Goal: Information Seeking & Learning: Learn about a topic

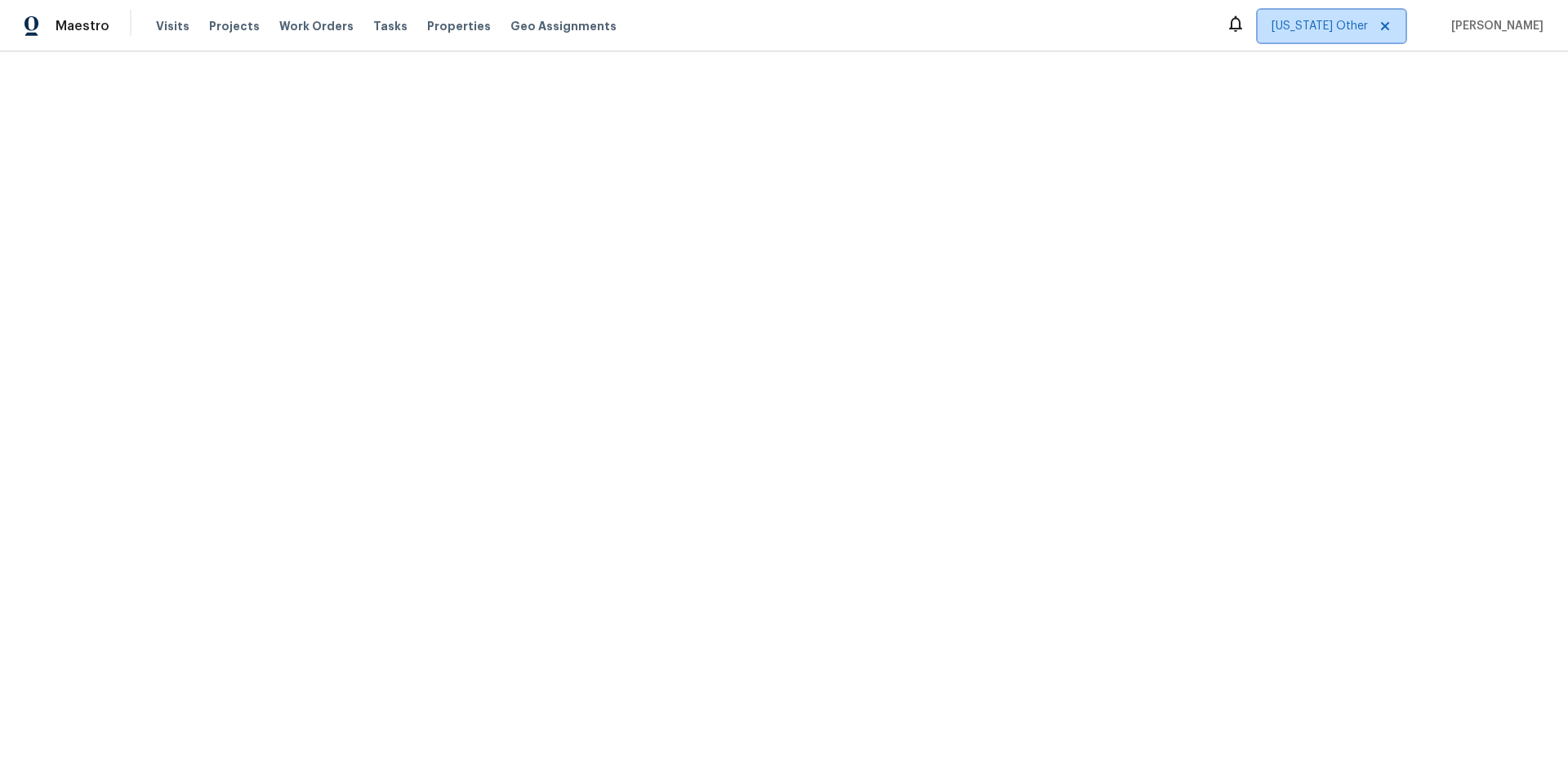
click at [1391, 23] on icon at bounding box center [1384, 26] width 13 height 13
click at [1363, 36] on span "[US_STATE] Other" at bounding box center [1331, 26] width 148 height 32
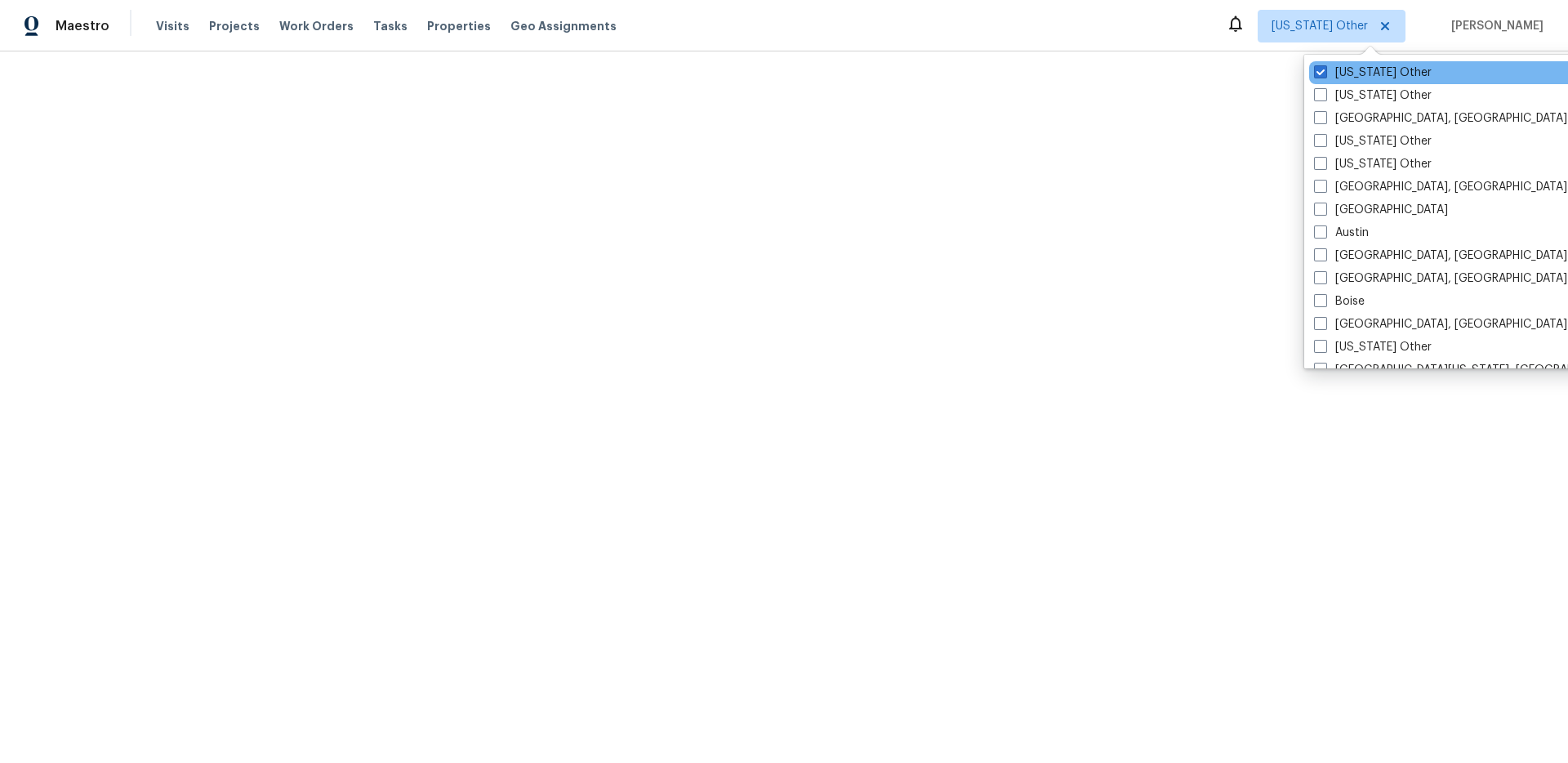
click at [1362, 81] on div "[US_STATE] Other" at bounding box center [1473, 73] width 329 height 23
click at [1310, 72] on div "[US_STATE] Other" at bounding box center [1473, 73] width 329 height 23
click at [1314, 67] on span at bounding box center [1319, 71] width 13 height 13
click at [1314, 67] on input "[US_STATE] Other" at bounding box center [1319, 70] width 10 height 10
click at [1319, 72] on span at bounding box center [1319, 71] width 13 height 13
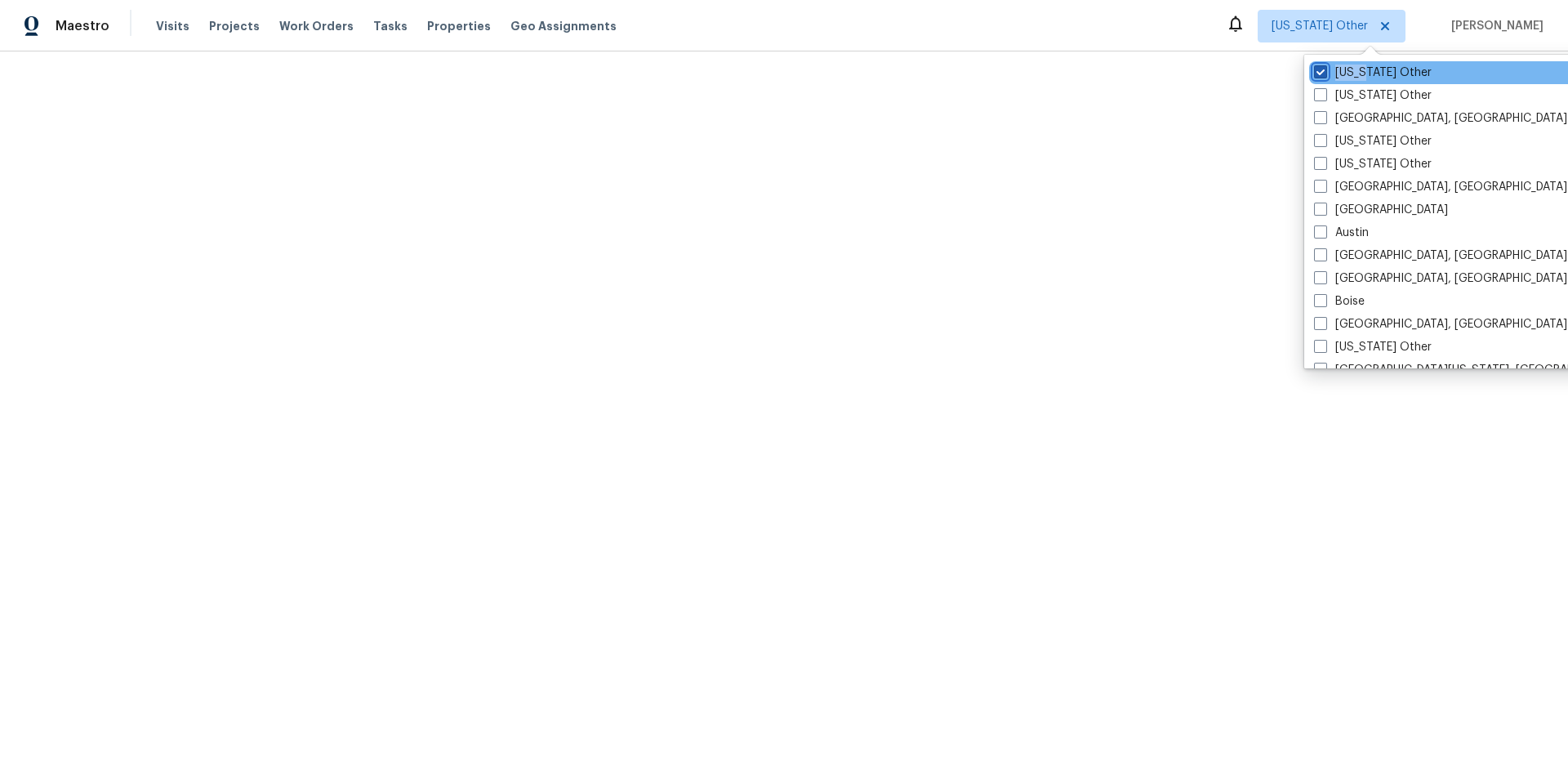
click at [1319, 72] on input "[US_STATE] Other" at bounding box center [1319, 70] width 10 height 10
checkbox input "true"
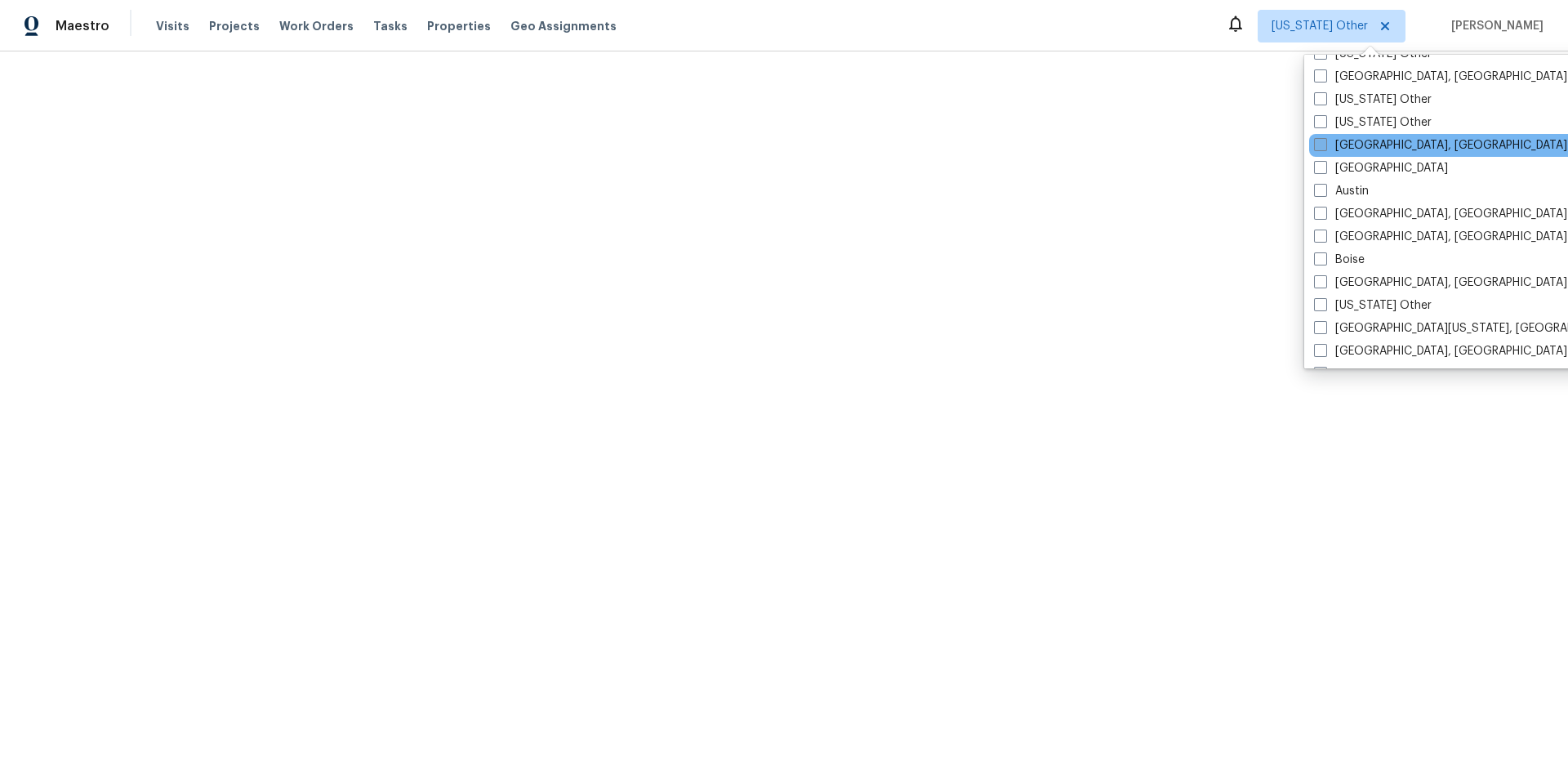
scroll to position [47, 0]
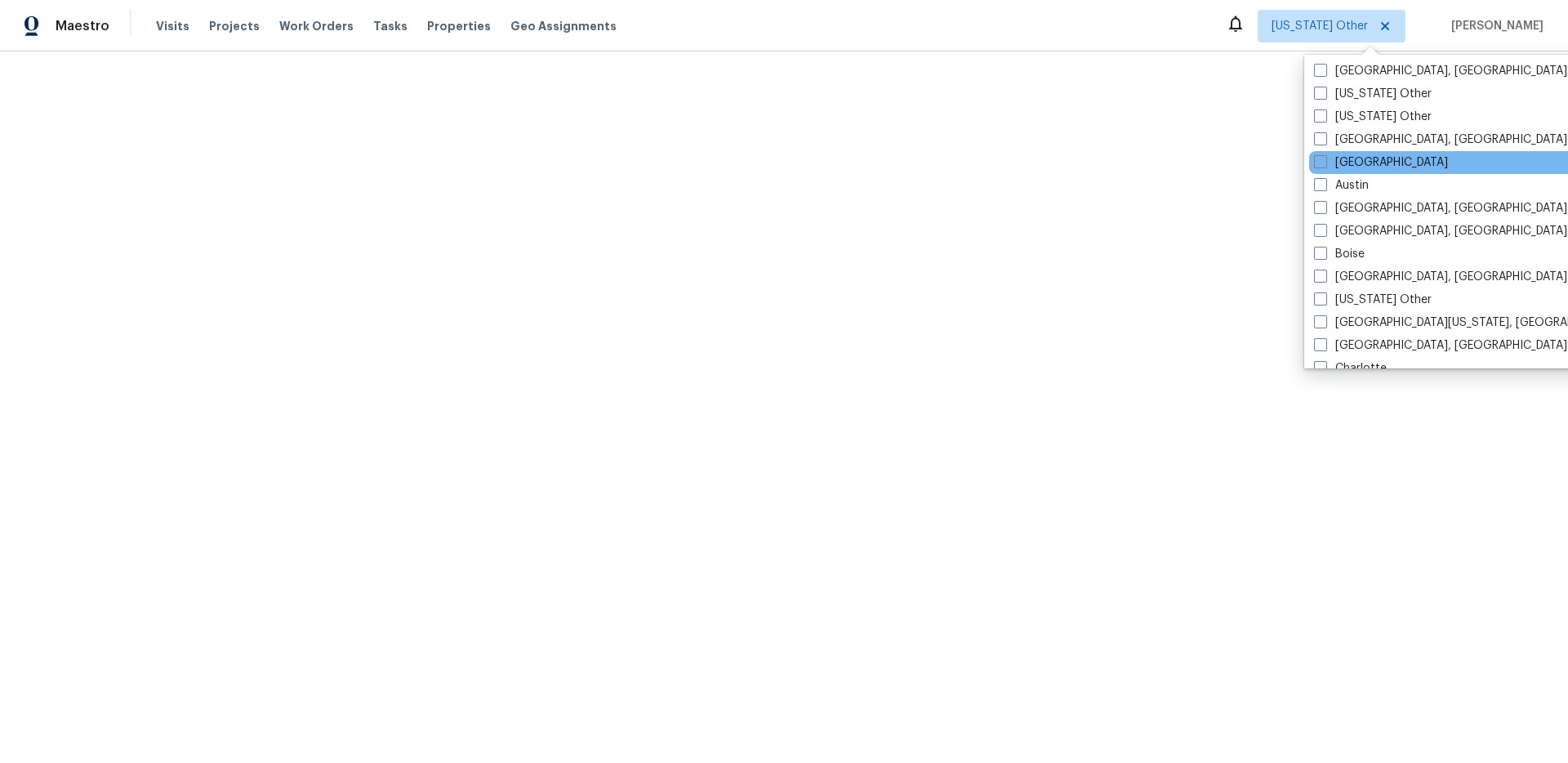
drag, startPoint x: 1317, startPoint y: 164, endPoint x: 1336, endPoint y: 152, distance: 22.5
click at [1317, 164] on span at bounding box center [1319, 161] width 13 height 13
click at [1317, 164] on input "[GEOGRAPHIC_DATA]" at bounding box center [1319, 160] width 10 height 10
checkbox input "true"
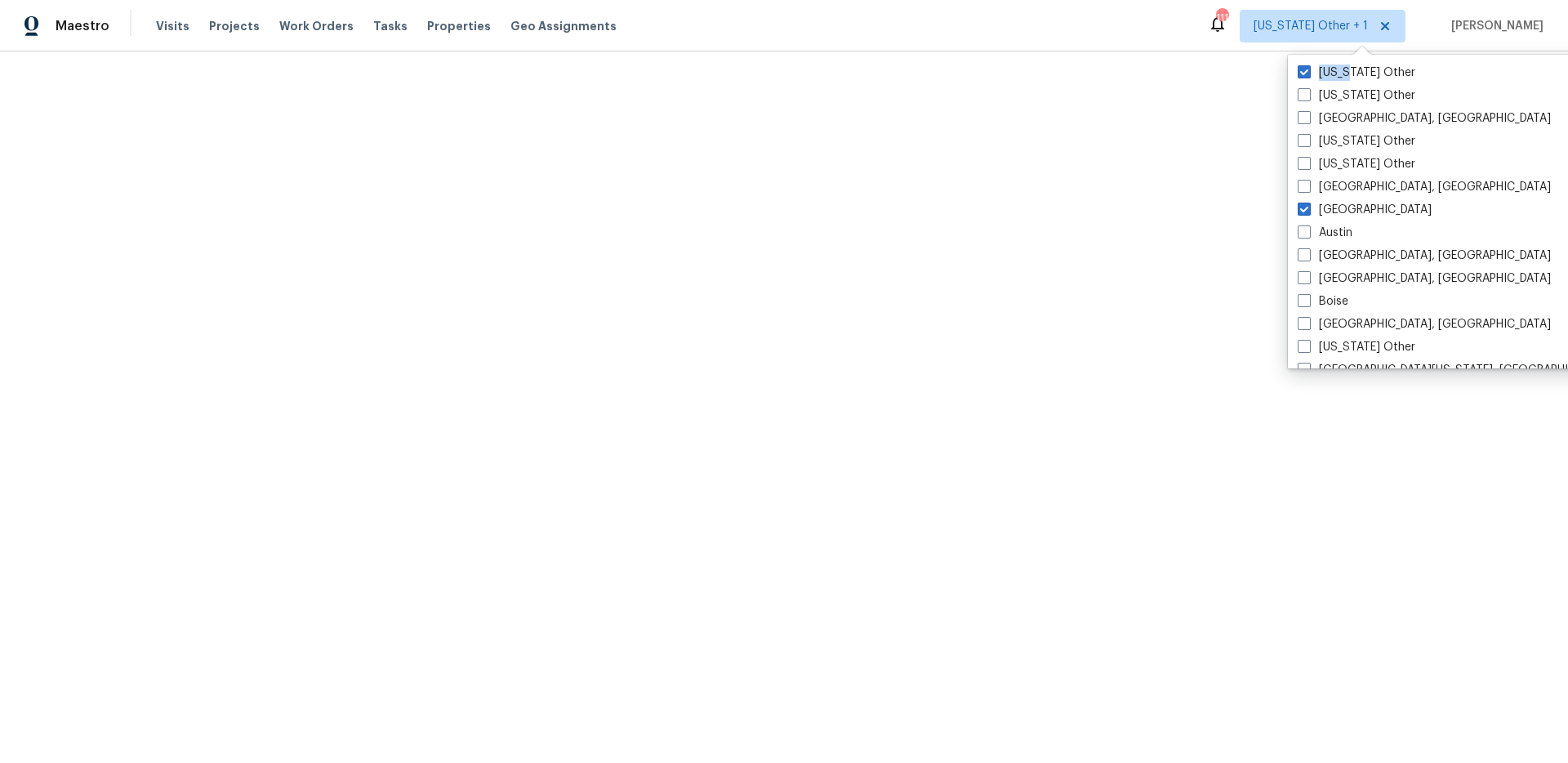
click at [1302, 71] on span at bounding box center [1303, 71] width 13 height 13
click at [1302, 71] on input "[US_STATE] Other" at bounding box center [1302, 70] width 10 height 10
checkbox input "false"
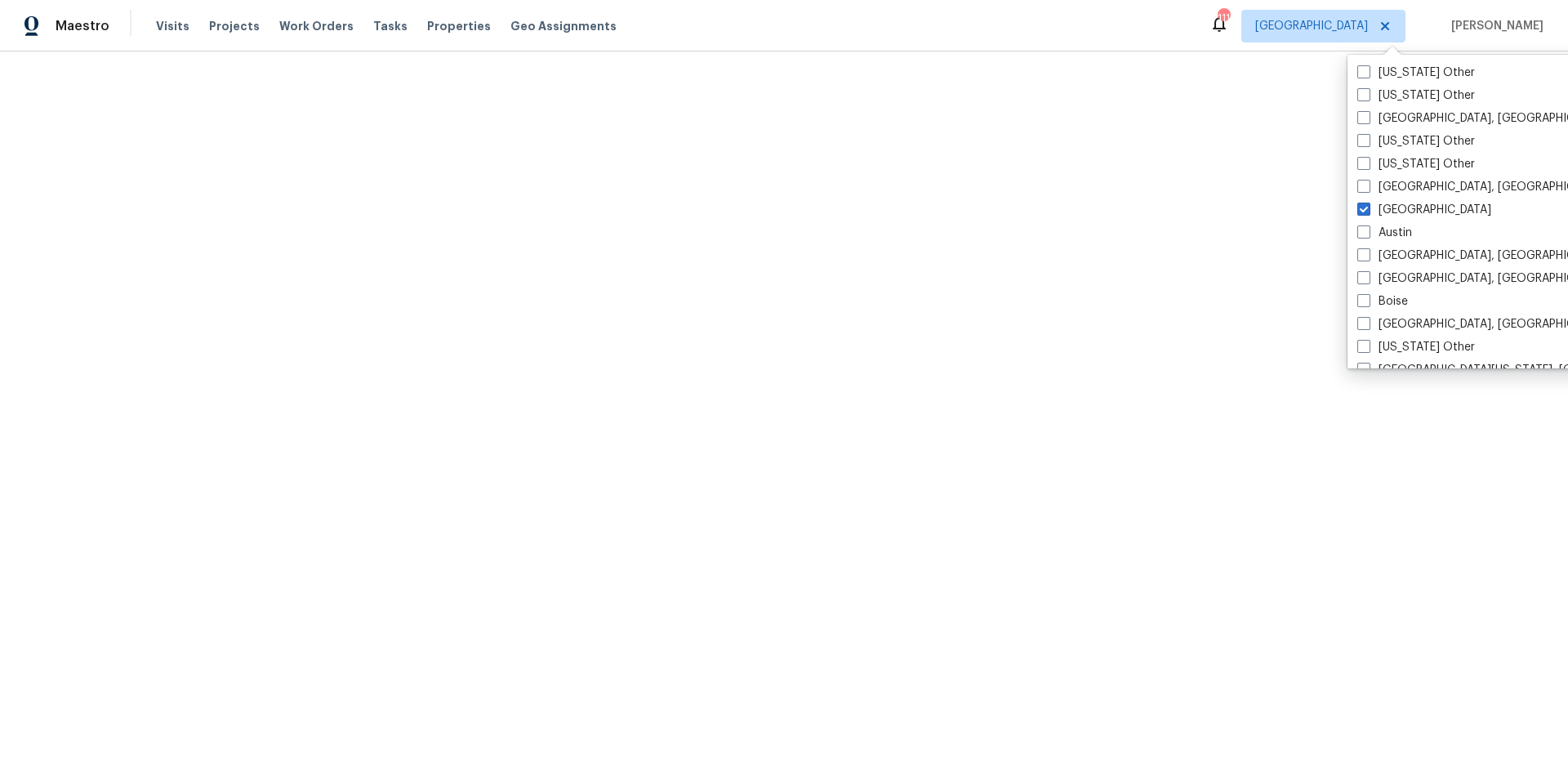
click at [1020, 35] on div "Maestro Visits Projects Work Orders Tasks Properties Geo Assignments 111 Atlant…" at bounding box center [784, 26] width 1568 height 51
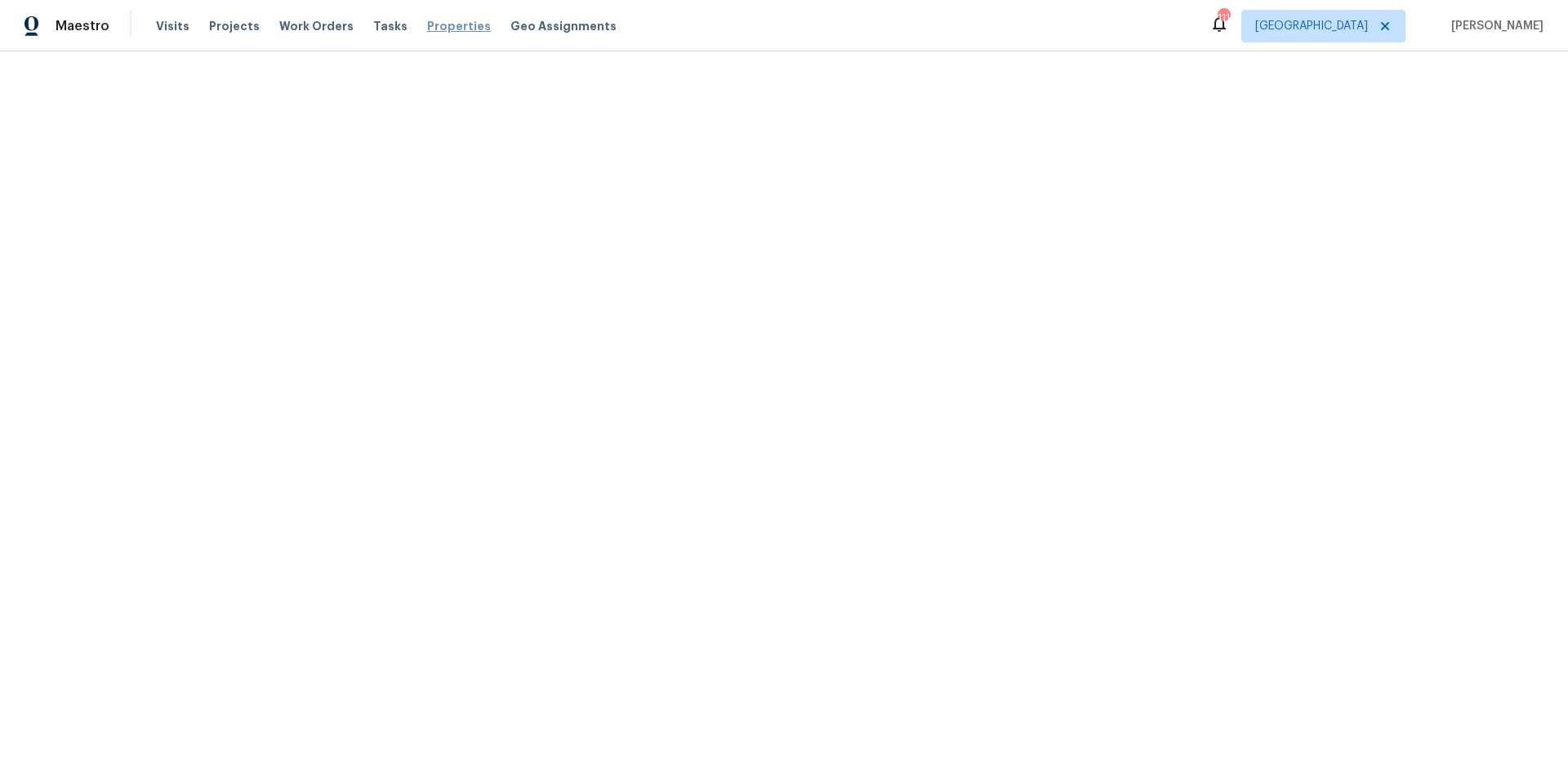
click at [433, 16] on div "Visits Projects Work Orders Tasks Properties Geo Assignments" at bounding box center [396, 26] width 480 height 32
click at [436, 28] on span "Properties" at bounding box center [459, 26] width 64 height 16
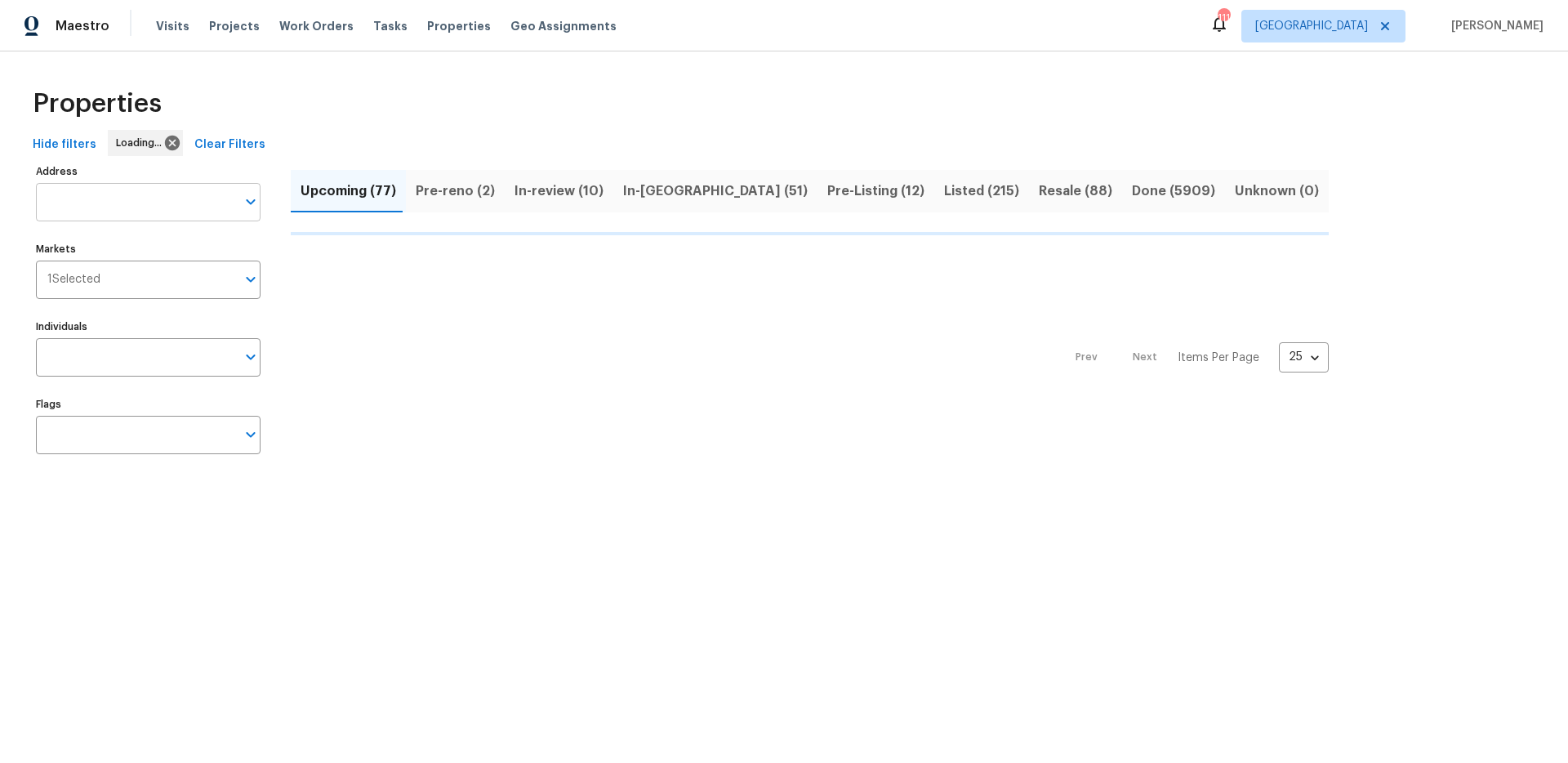
click at [145, 198] on input "Address" at bounding box center [136, 202] width 200 height 38
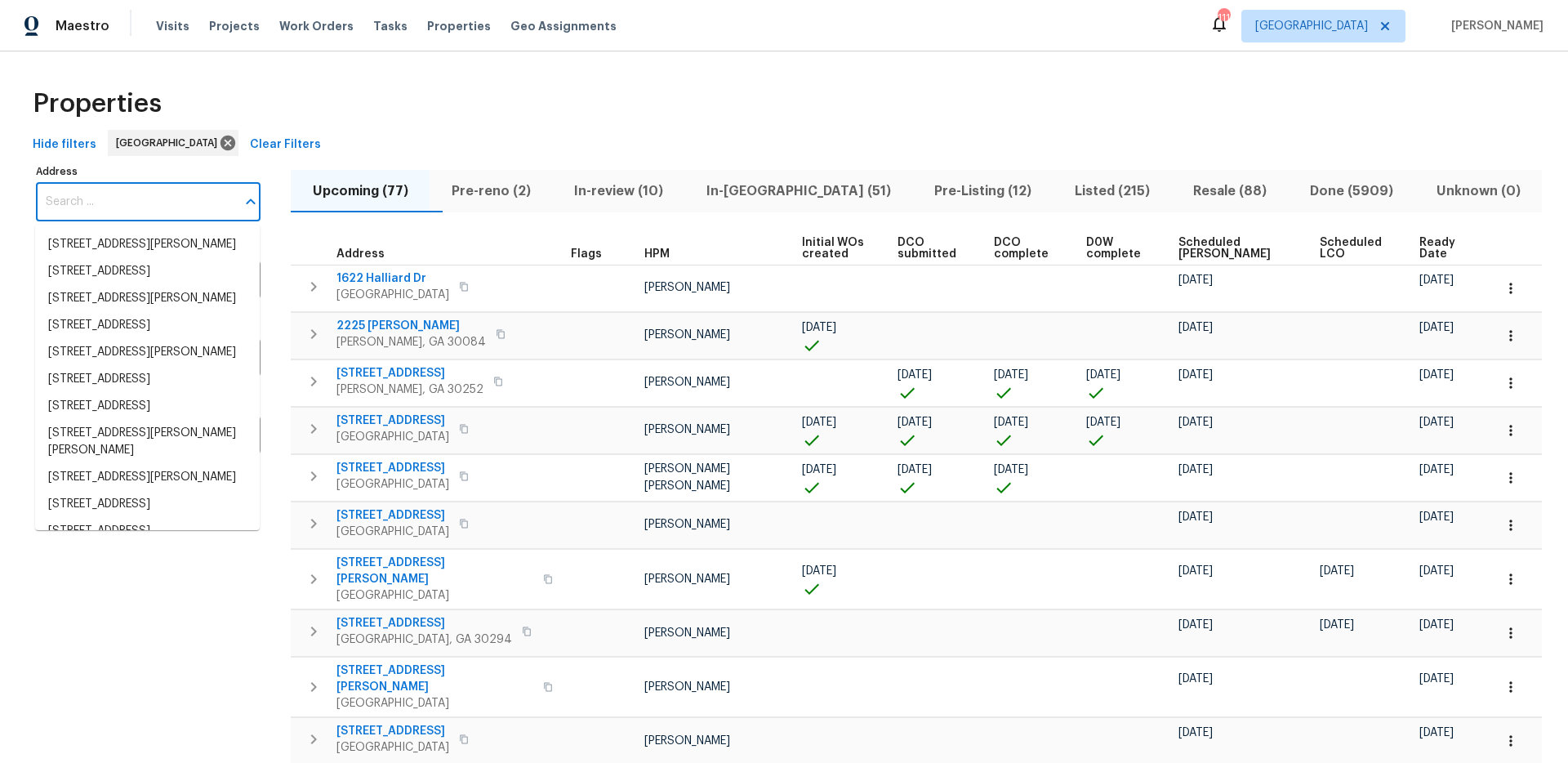
click at [143, 197] on input "Address" at bounding box center [136, 202] width 200 height 38
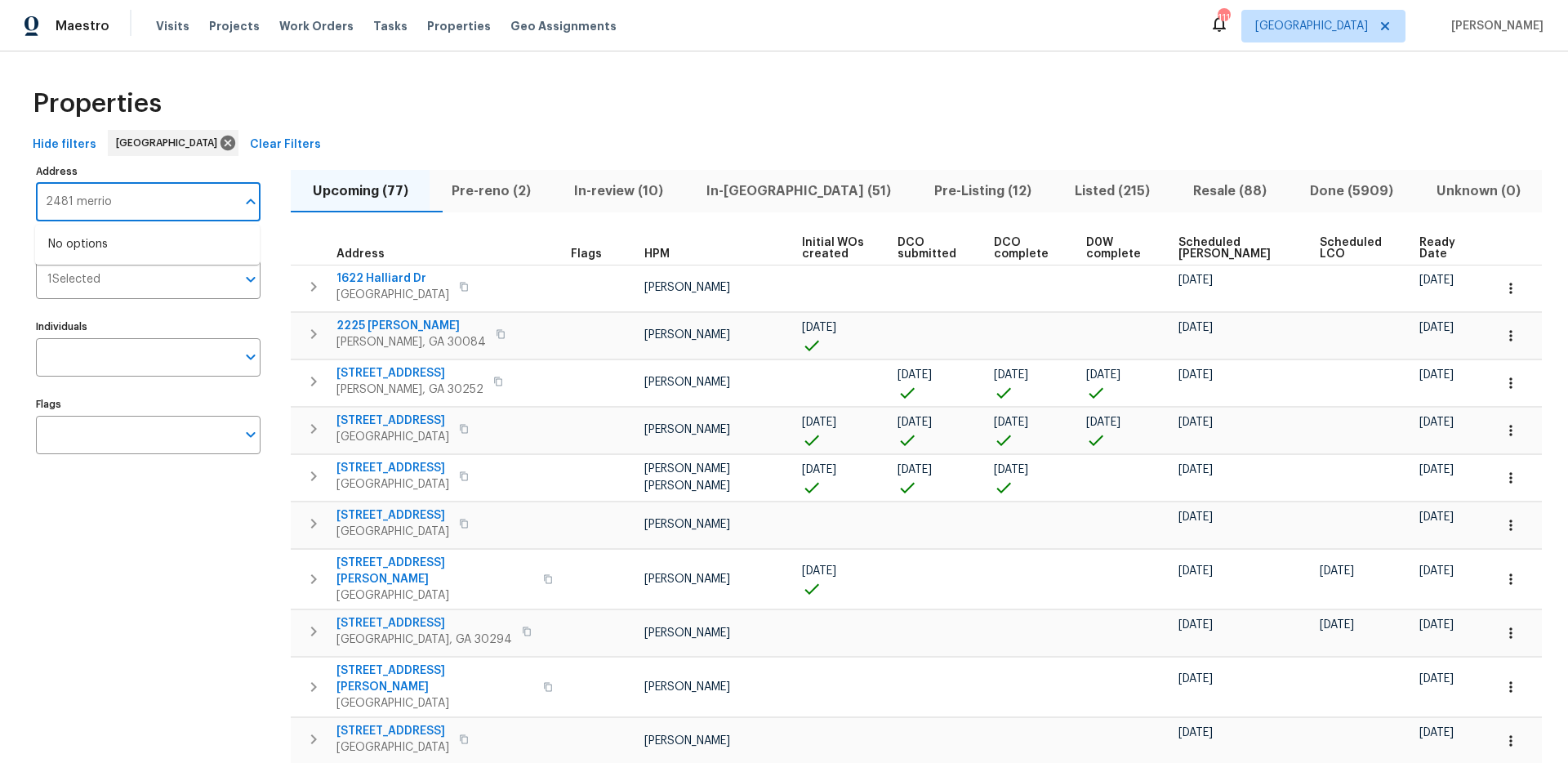
type input "2481 merrion"
click at [154, 240] on li "[STREET_ADDRESS]" at bounding box center [147, 245] width 225 height 27
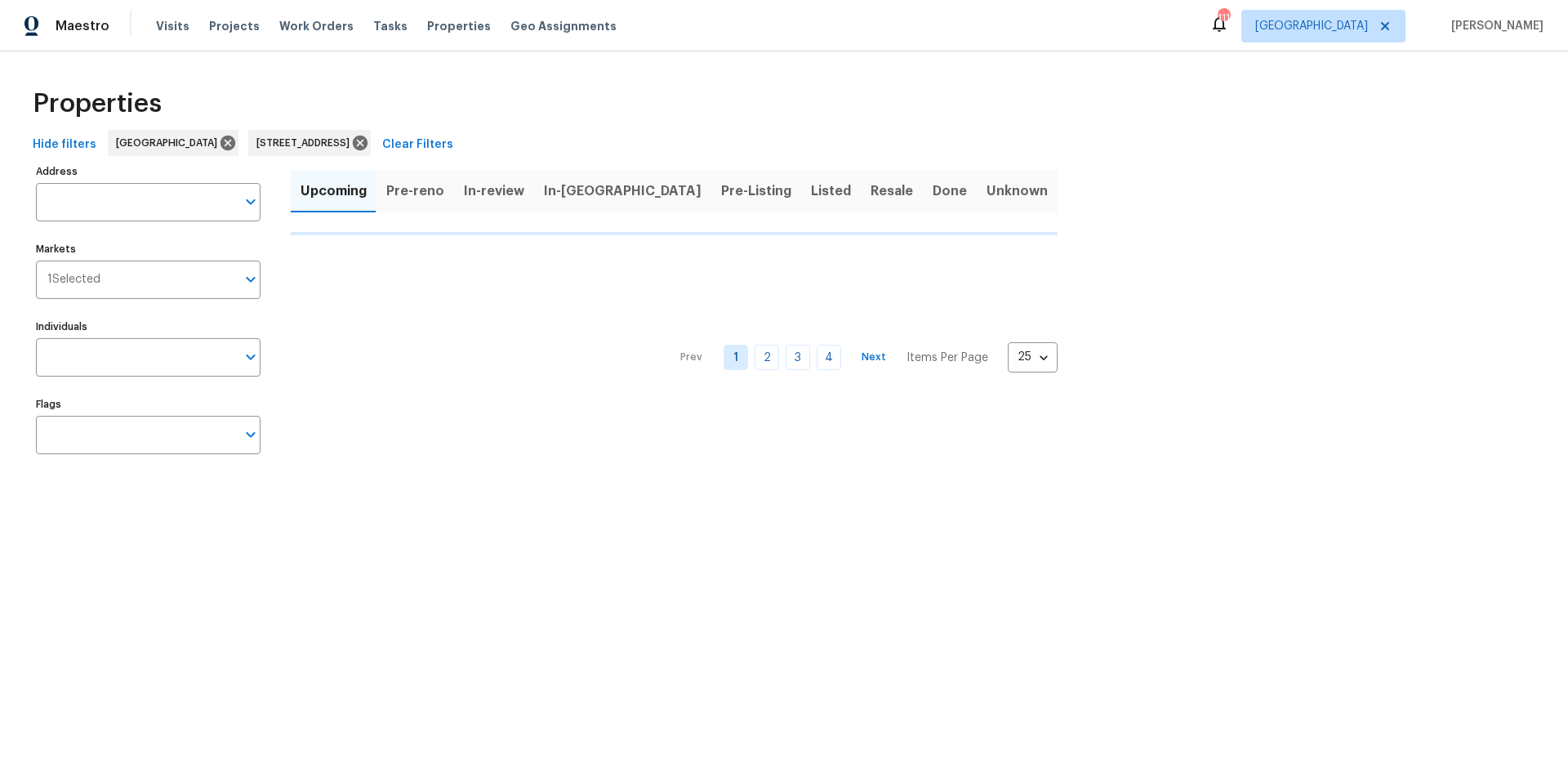
type input "[STREET_ADDRESS]"
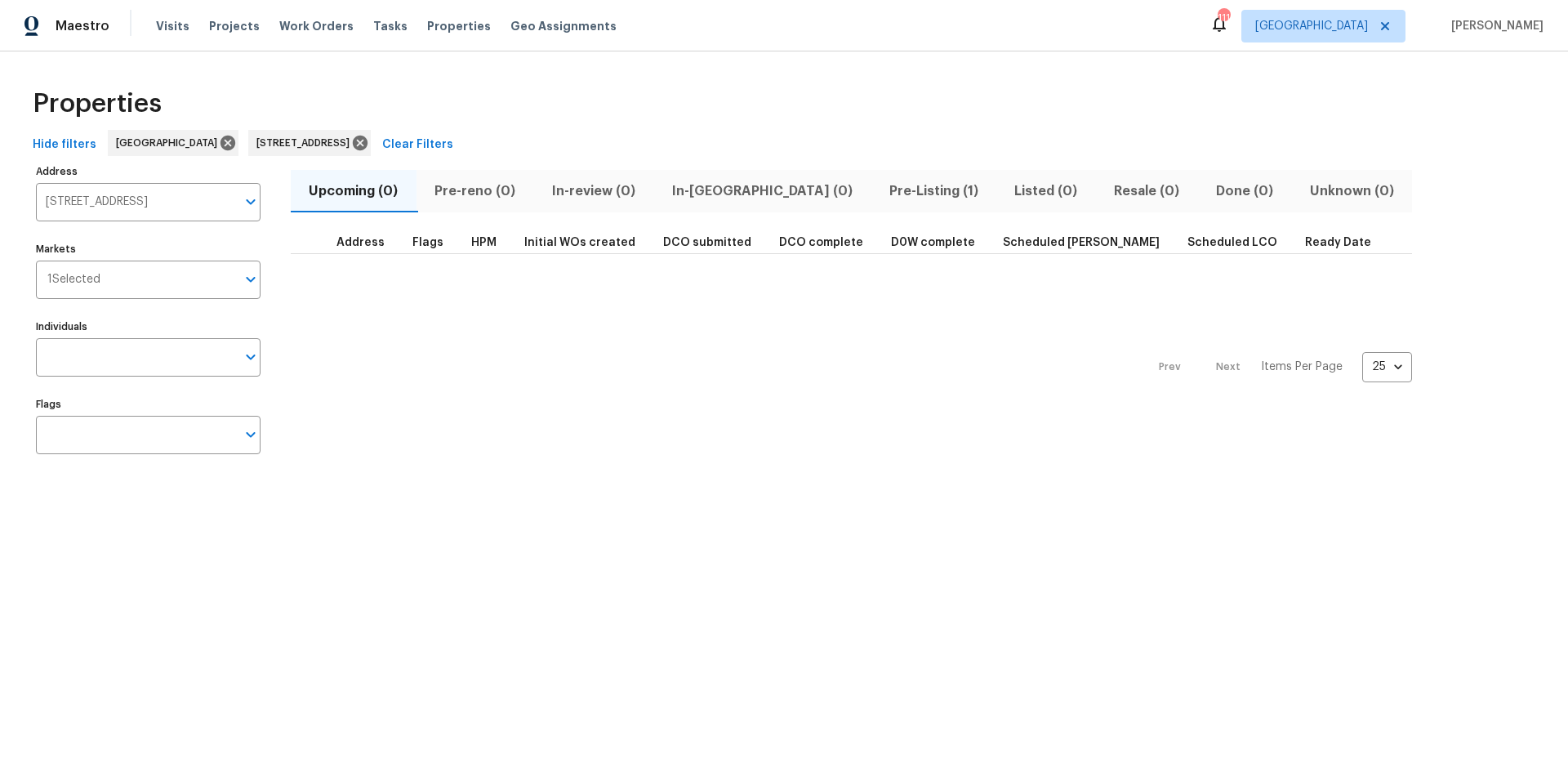
click at [881, 192] on span "Pre-Listing (1)" at bounding box center [933, 191] width 106 height 23
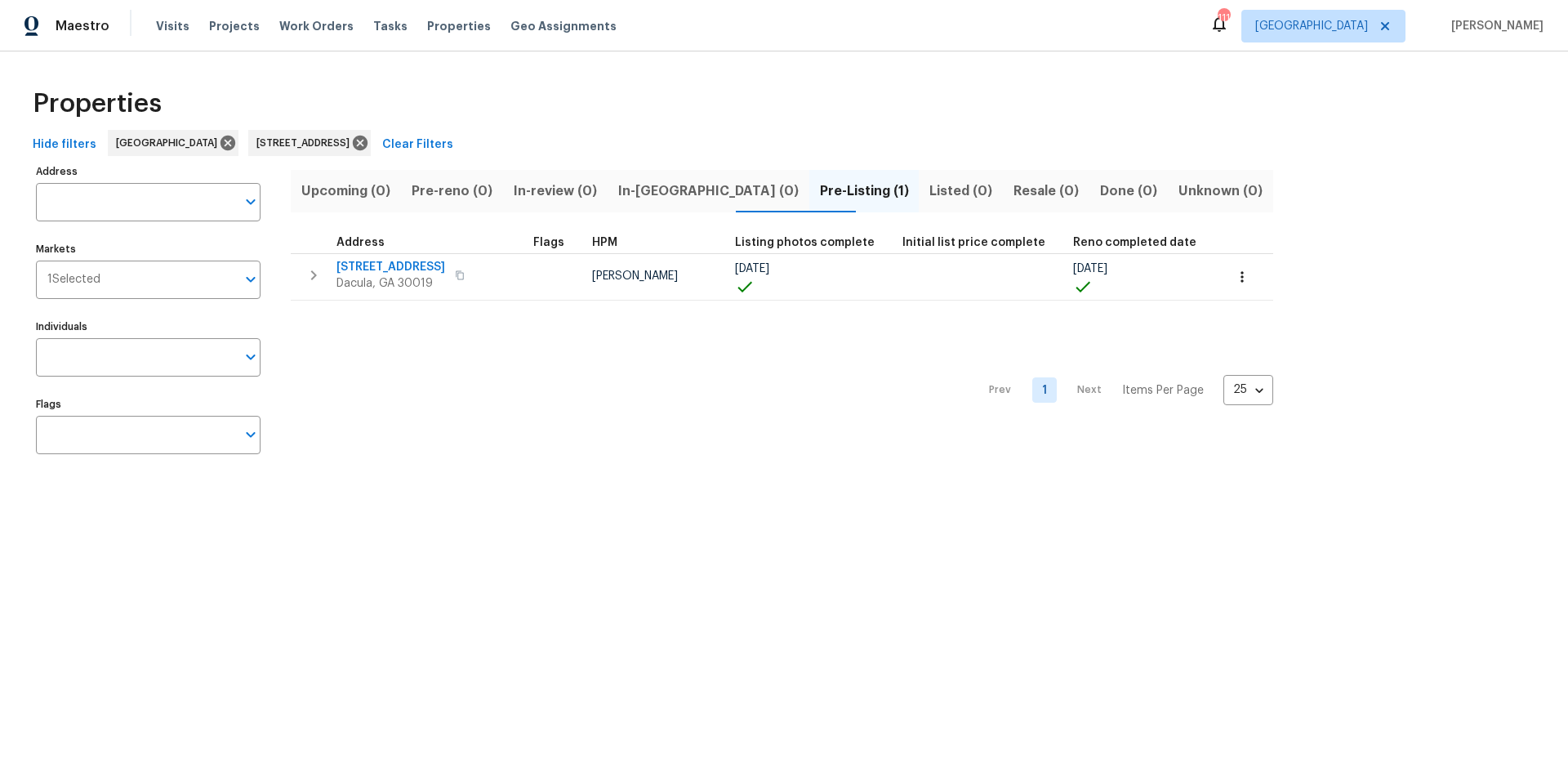
type input "[STREET_ADDRESS]"
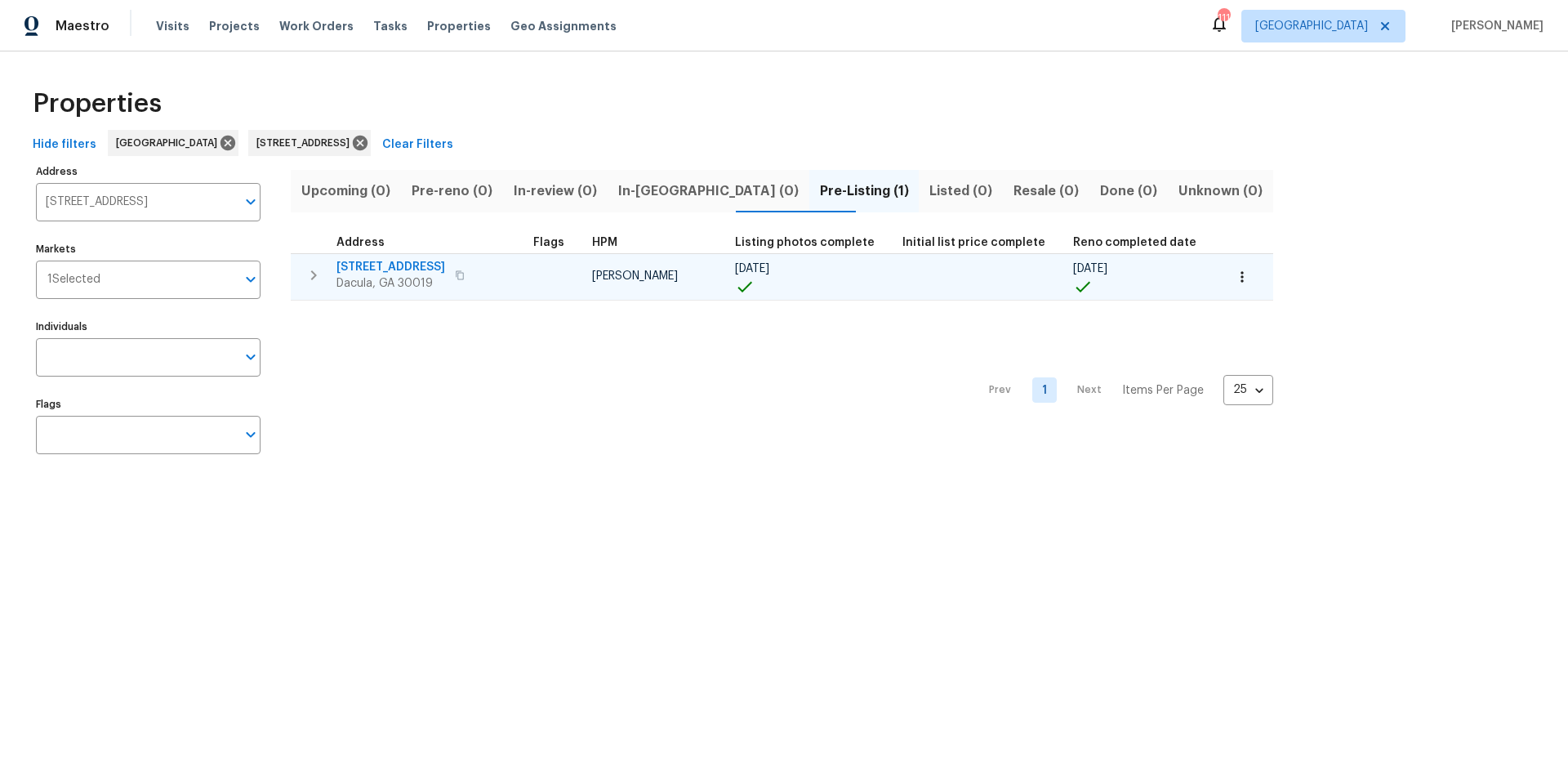
click at [414, 275] on span "Dacula, GA 30019" at bounding box center [390, 283] width 108 height 16
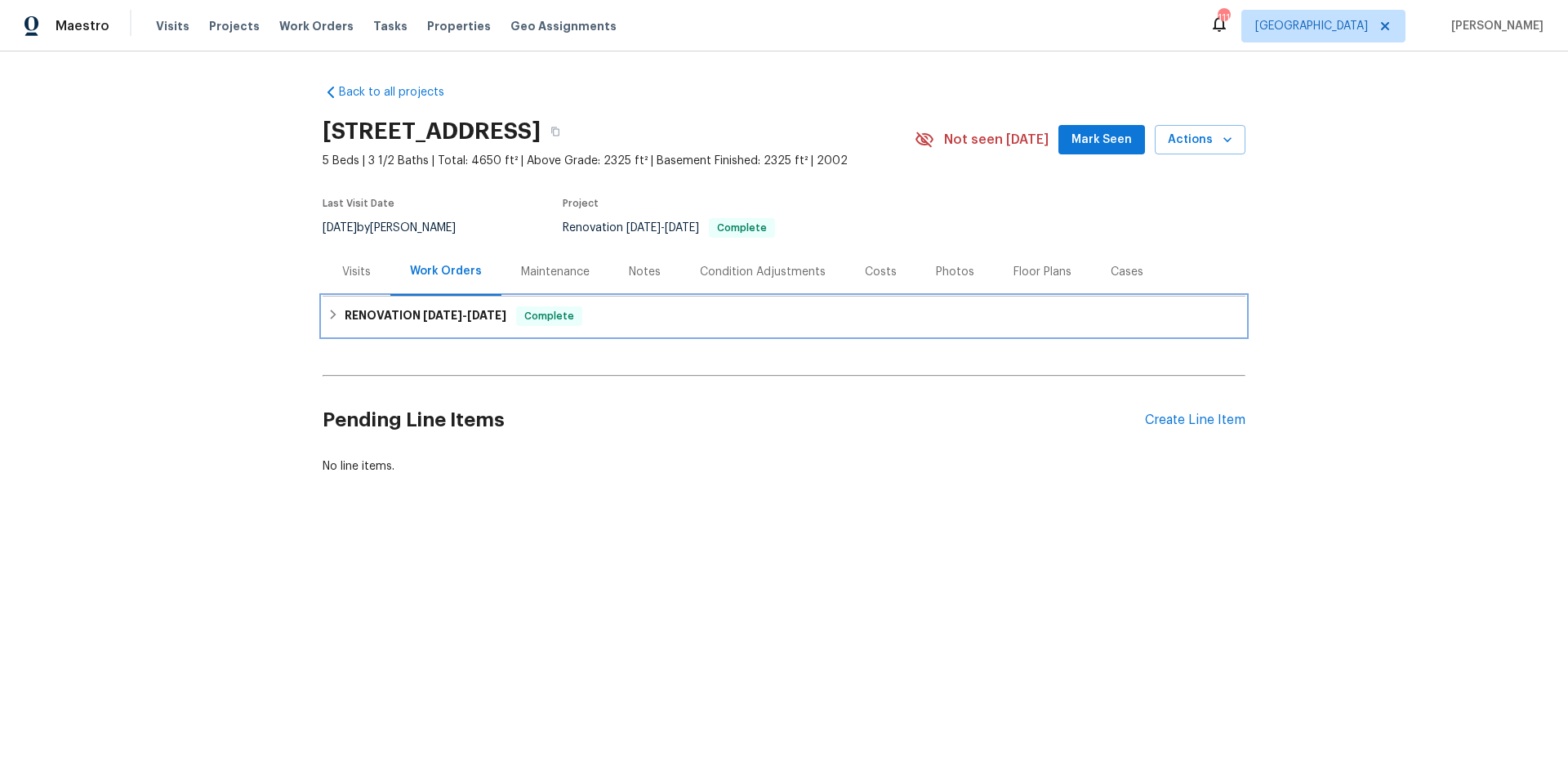
click at [337, 315] on icon at bounding box center [332, 314] width 11 height 11
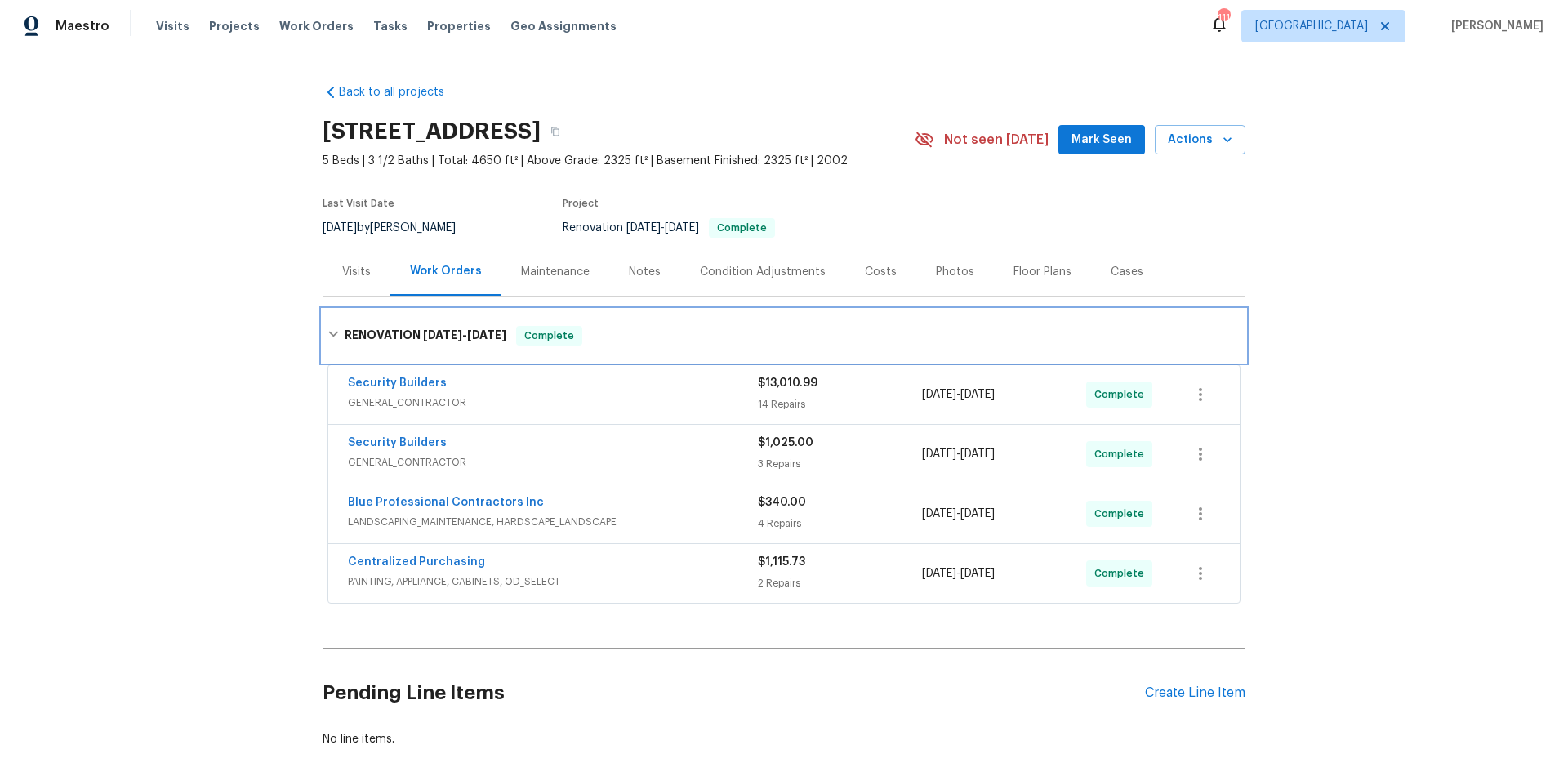
scroll to position [22, 0]
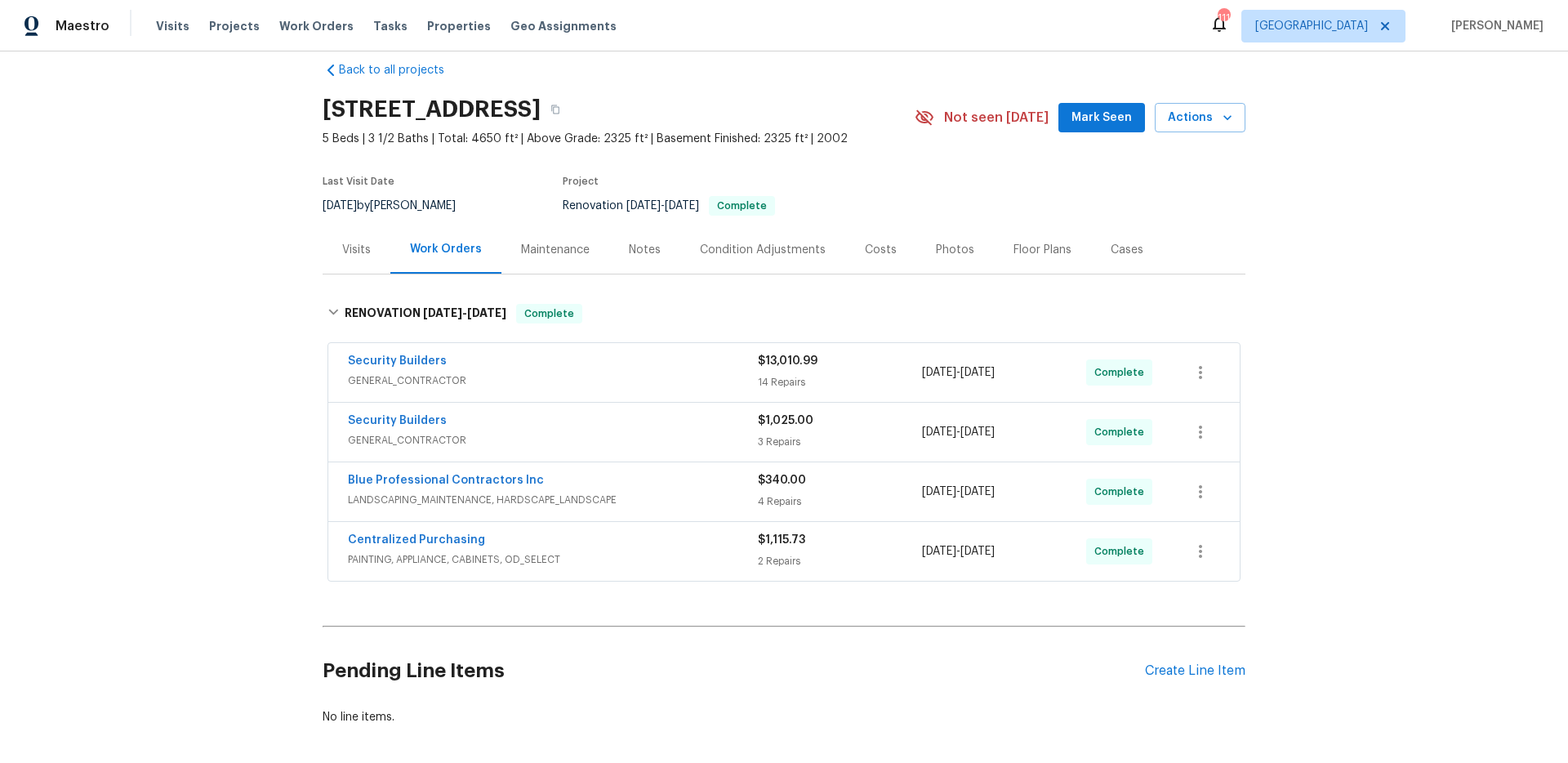
click at [1039, 254] on div "Floor Plans" at bounding box center [1043, 249] width 58 height 16
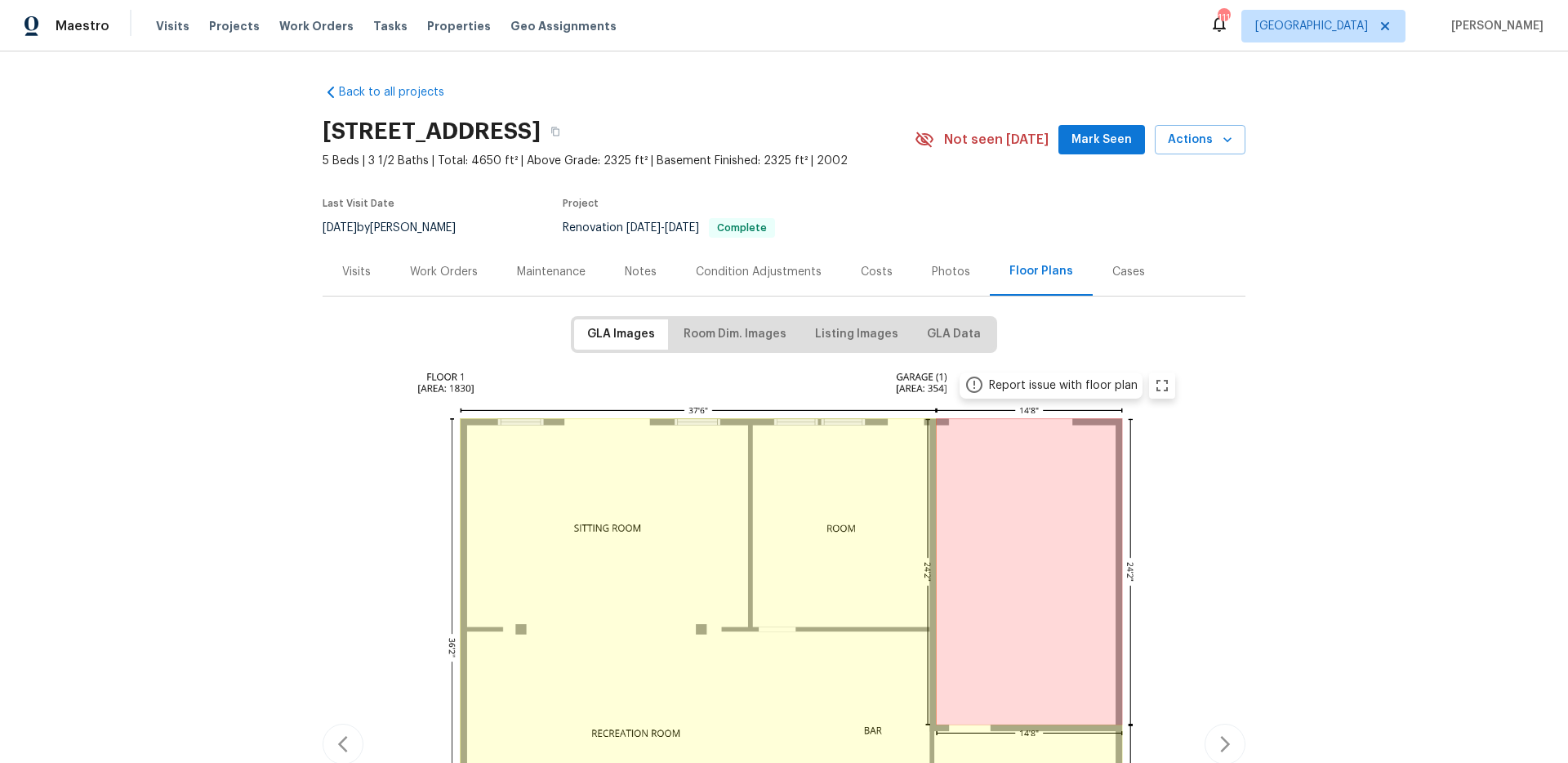
drag, startPoint x: 1120, startPoint y: 279, endPoint x: 968, endPoint y: 279, distance: 152.0
click at [1116, 280] on div "Cases" at bounding box center [1128, 272] width 72 height 48
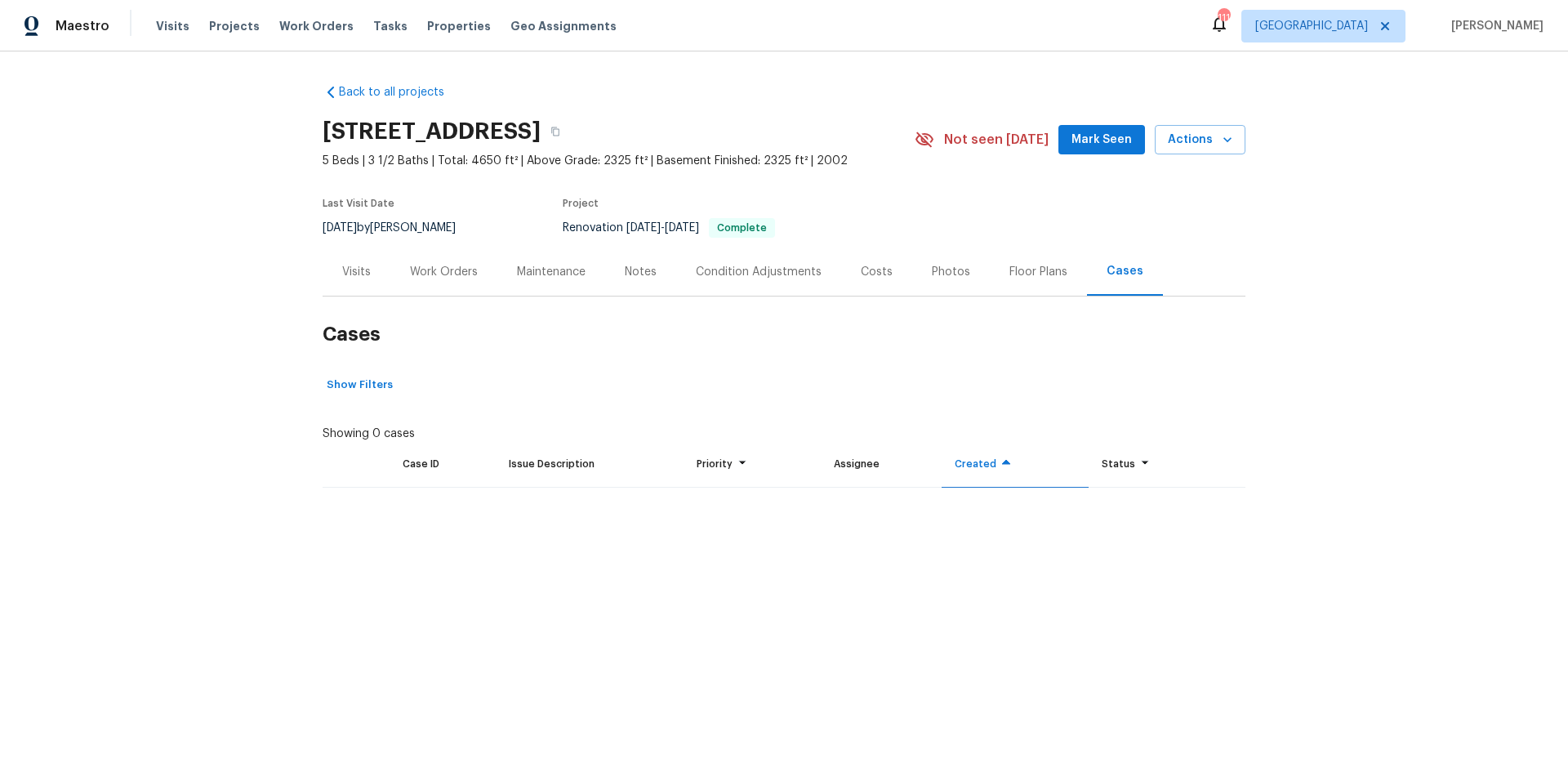
click at [813, 278] on div "Condition Adjustments" at bounding box center [758, 272] width 126 height 16
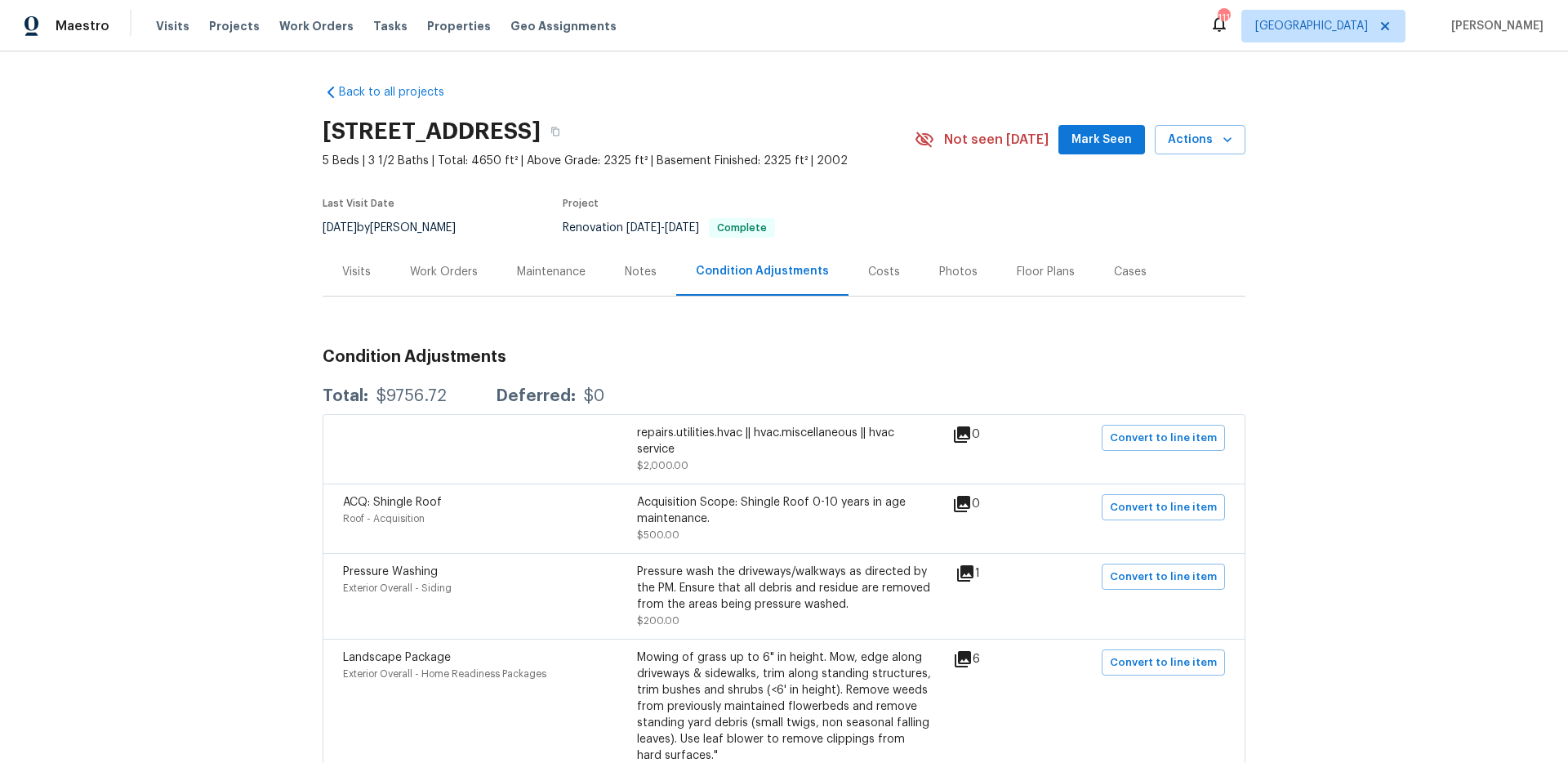
drag, startPoint x: 902, startPoint y: 279, endPoint x: 879, endPoint y: 277, distance: 23.1
click at [879, 277] on div "Costs" at bounding box center [883, 272] width 32 height 16
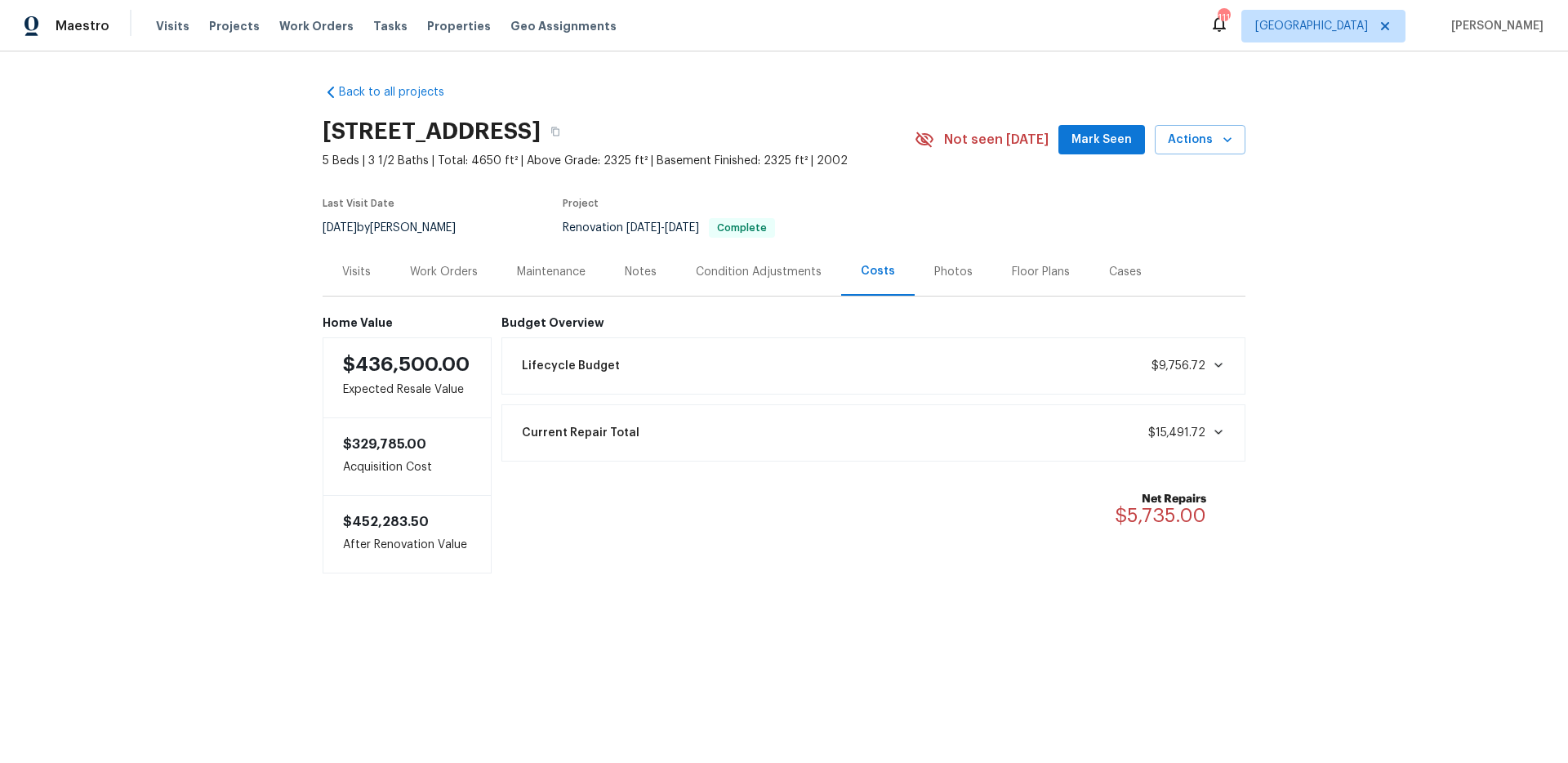
drag, startPoint x: 627, startPoint y: 273, endPoint x: 607, endPoint y: 272, distance: 20.0
click at [627, 273] on div "Notes" at bounding box center [640, 272] width 32 height 16
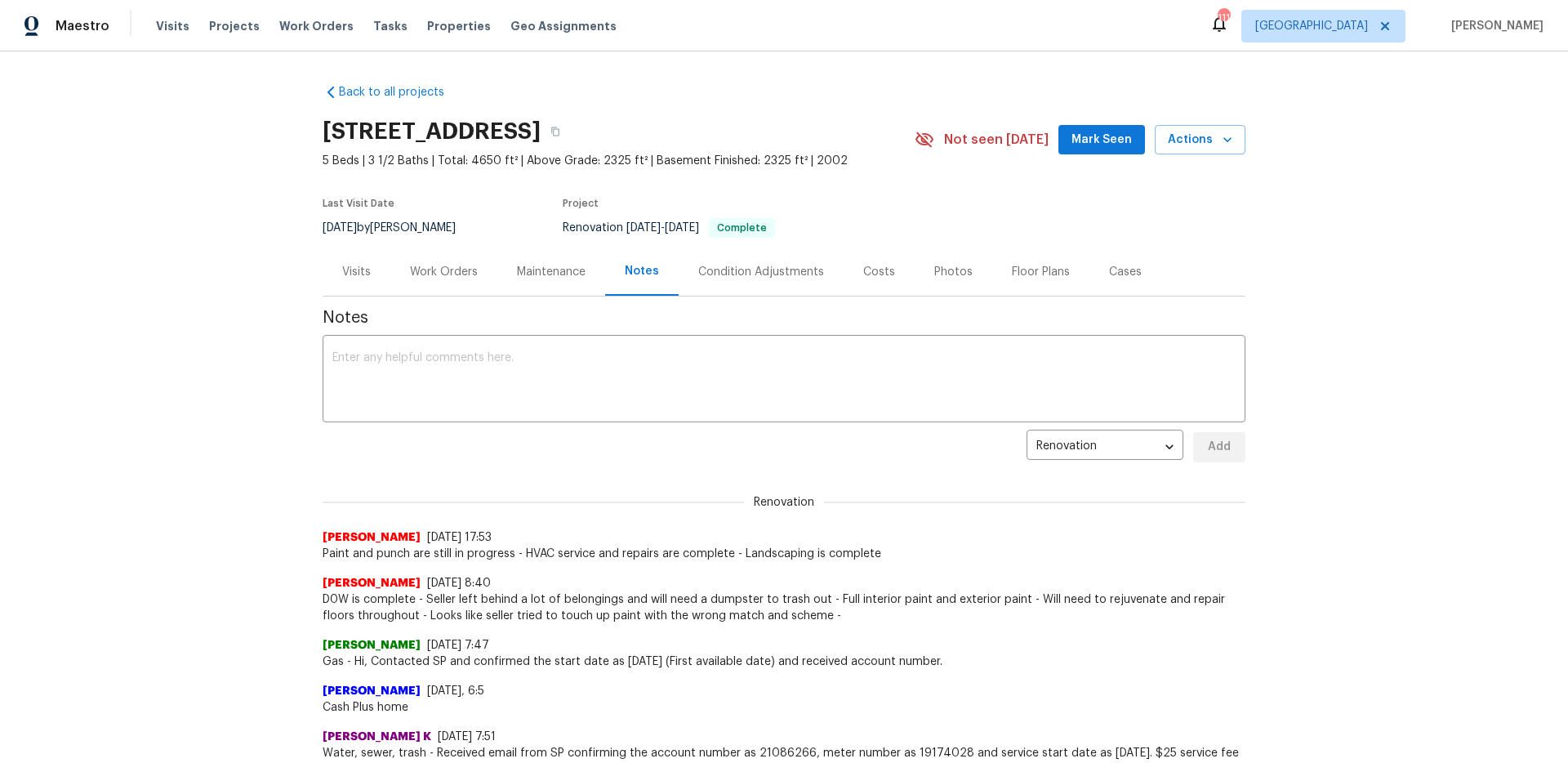
click at [553, 264] on div "Maintenance" at bounding box center [551, 272] width 68 height 16
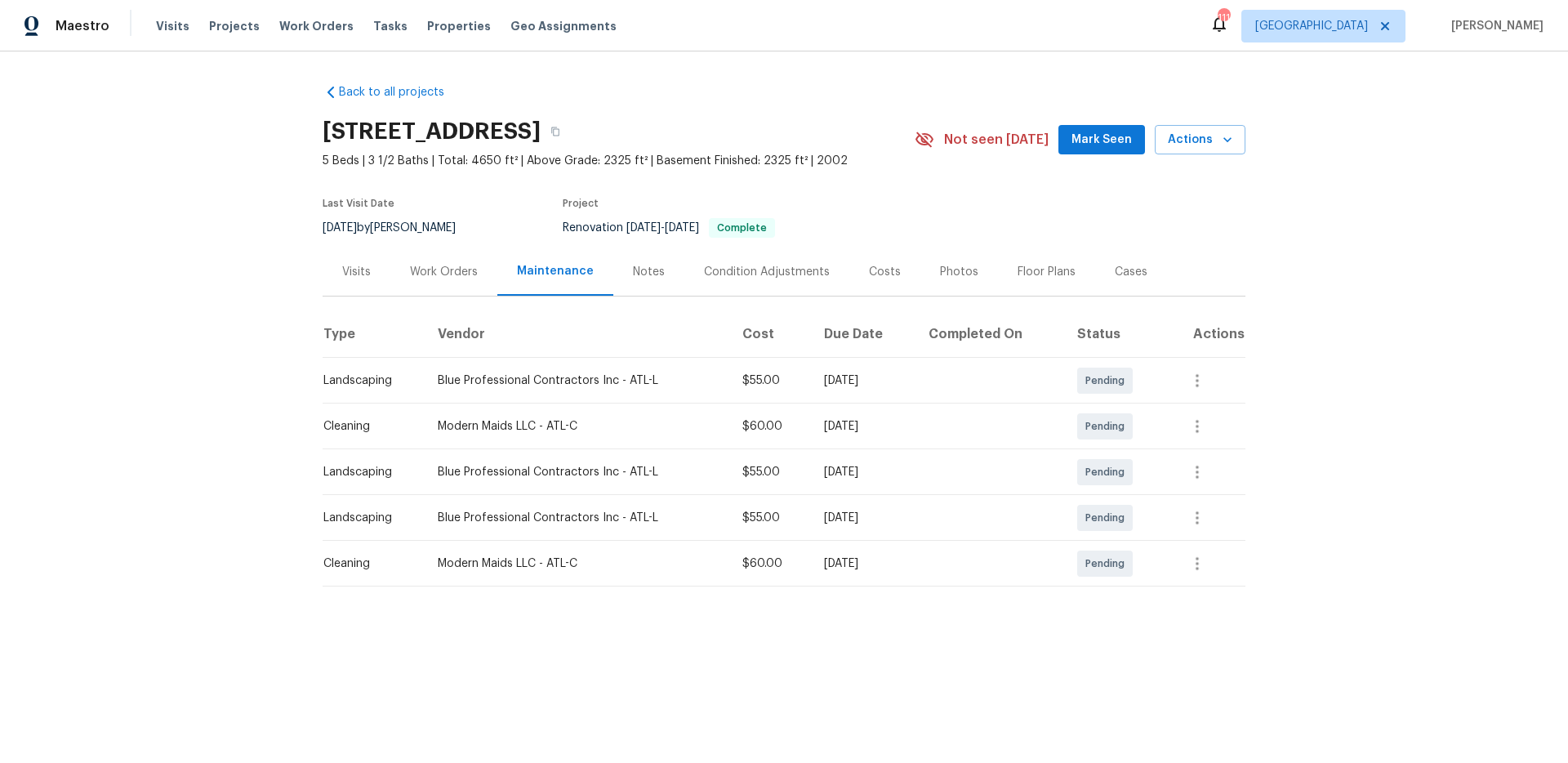
click at [1009, 259] on div "Floor Plans" at bounding box center [1046, 272] width 97 height 48
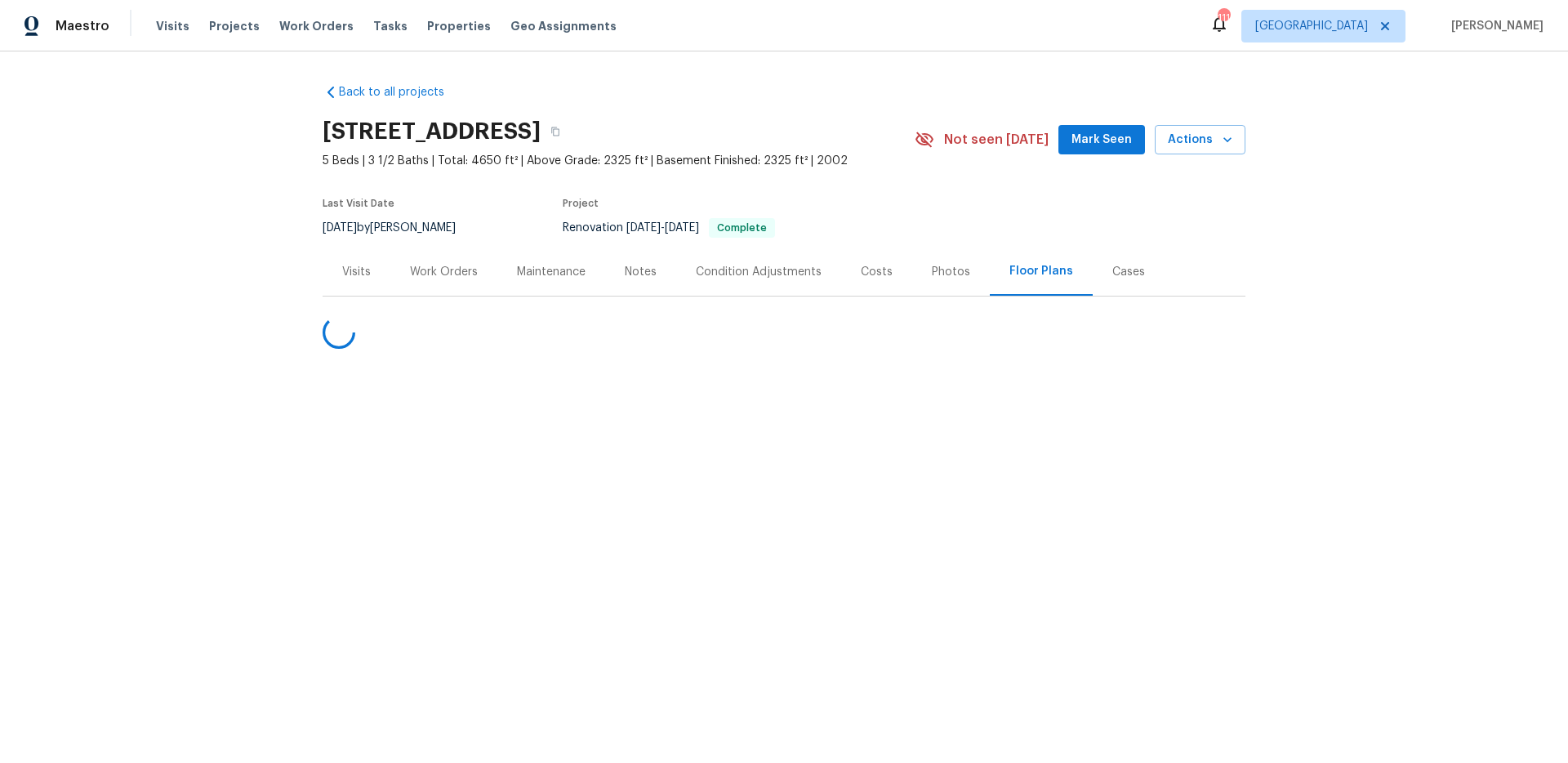
drag, startPoint x: 886, startPoint y: 266, endPoint x: 935, endPoint y: 287, distance: 53.3
click at [886, 266] on div "Costs" at bounding box center [876, 272] width 32 height 16
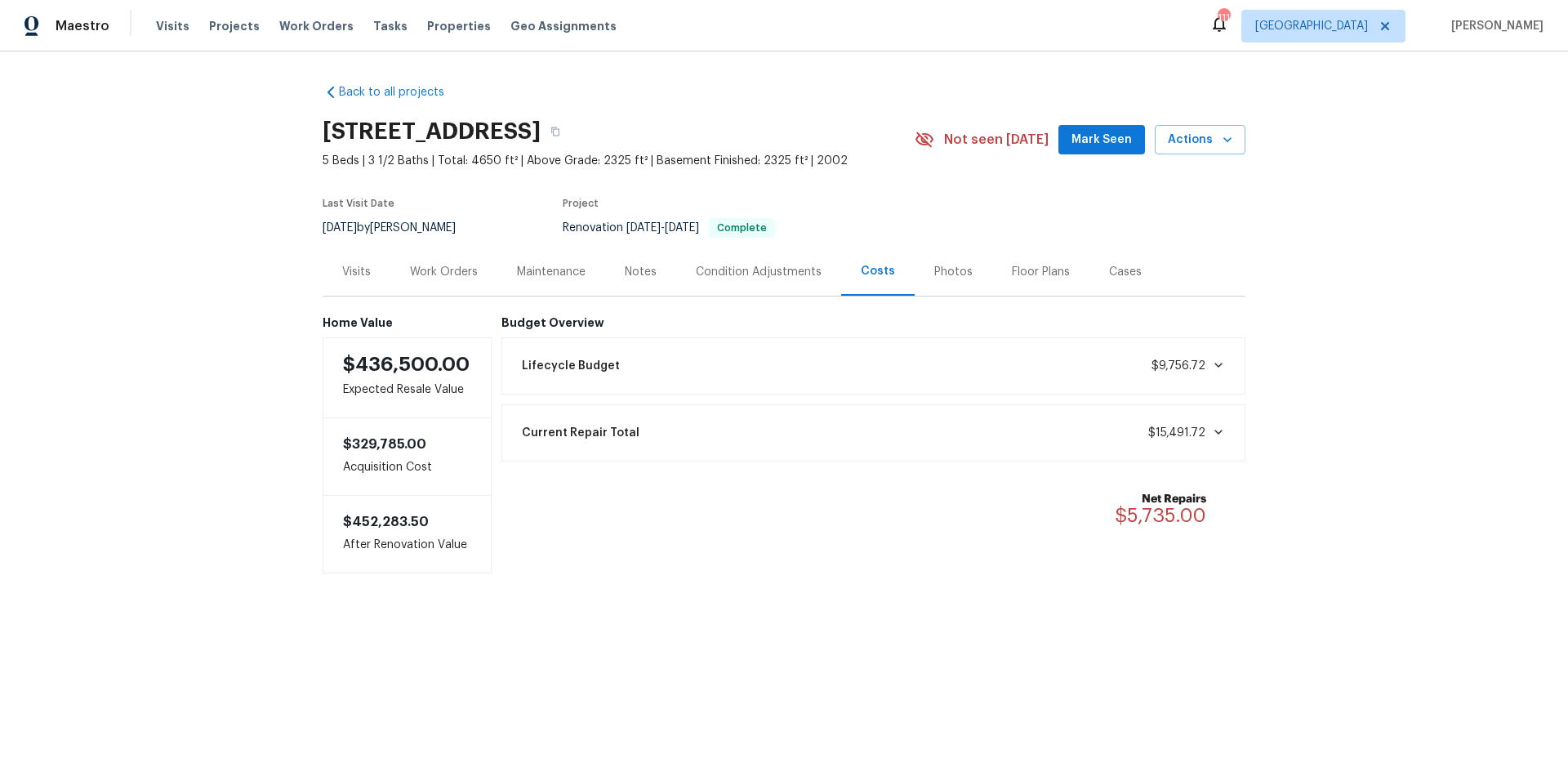
click at [1140, 279] on div "Cases" at bounding box center [1126, 272] width 72 height 48
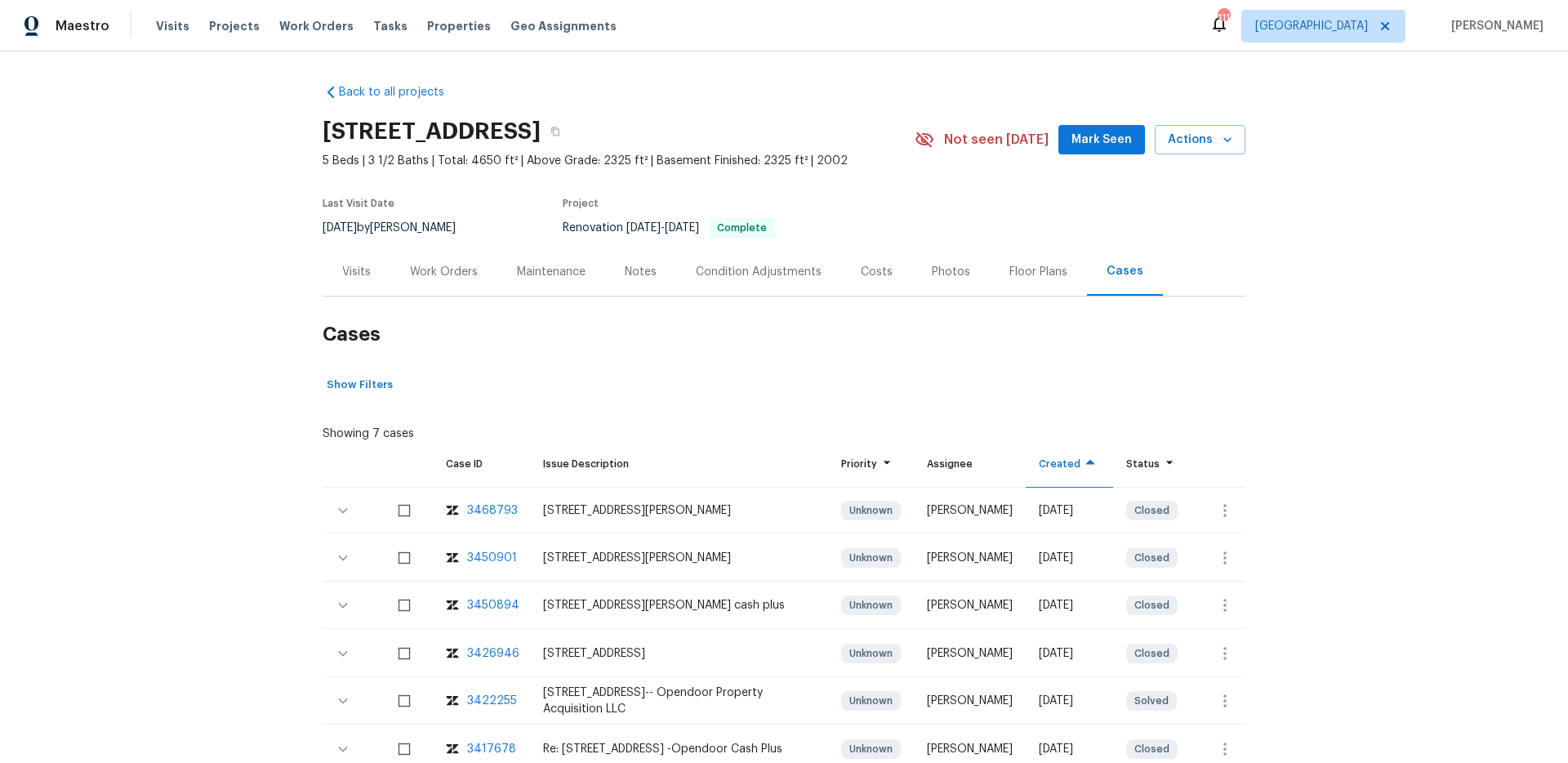
scroll to position [170, 0]
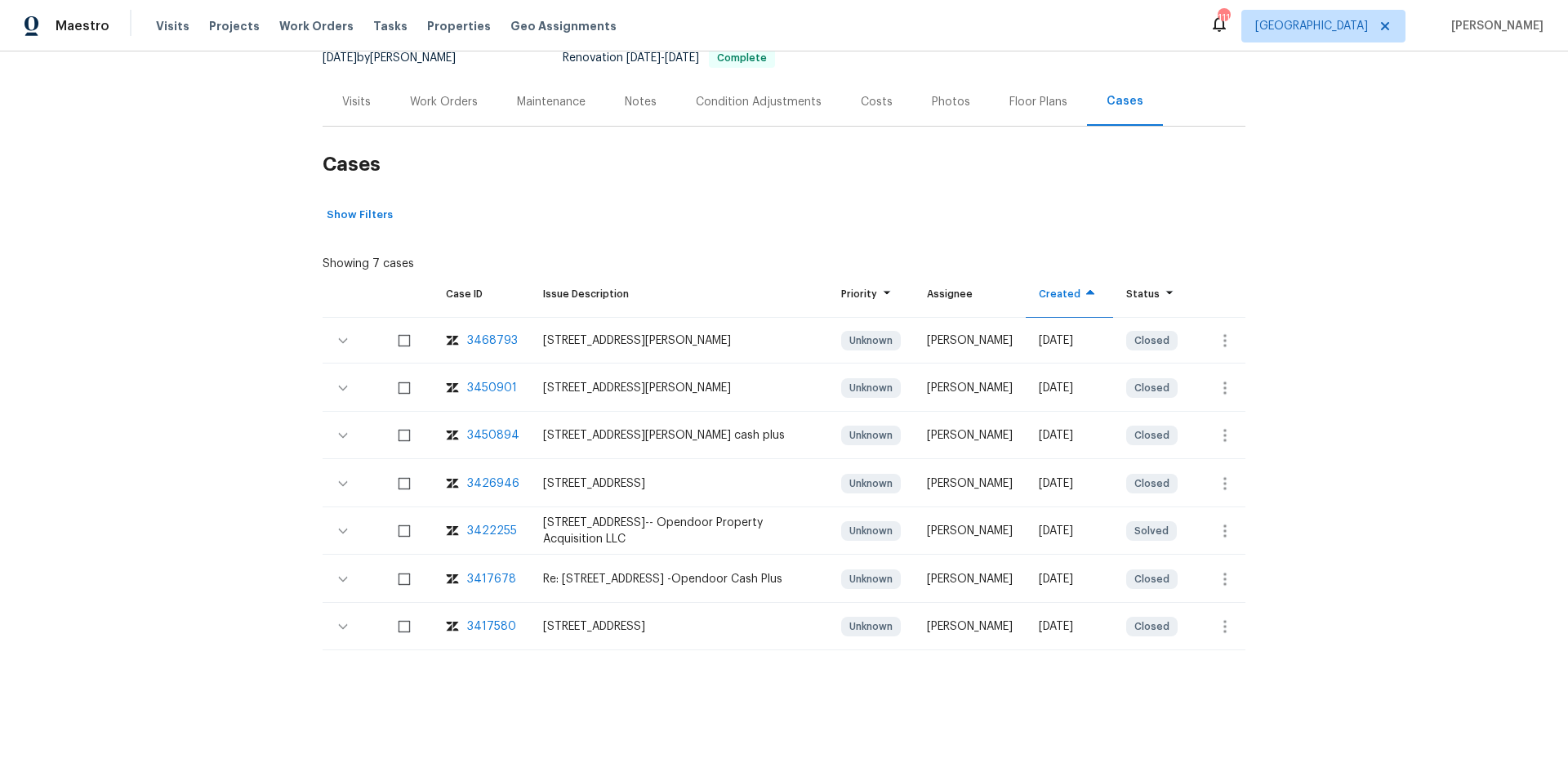
click at [906, 117] on div "Costs" at bounding box center [876, 102] width 71 height 48
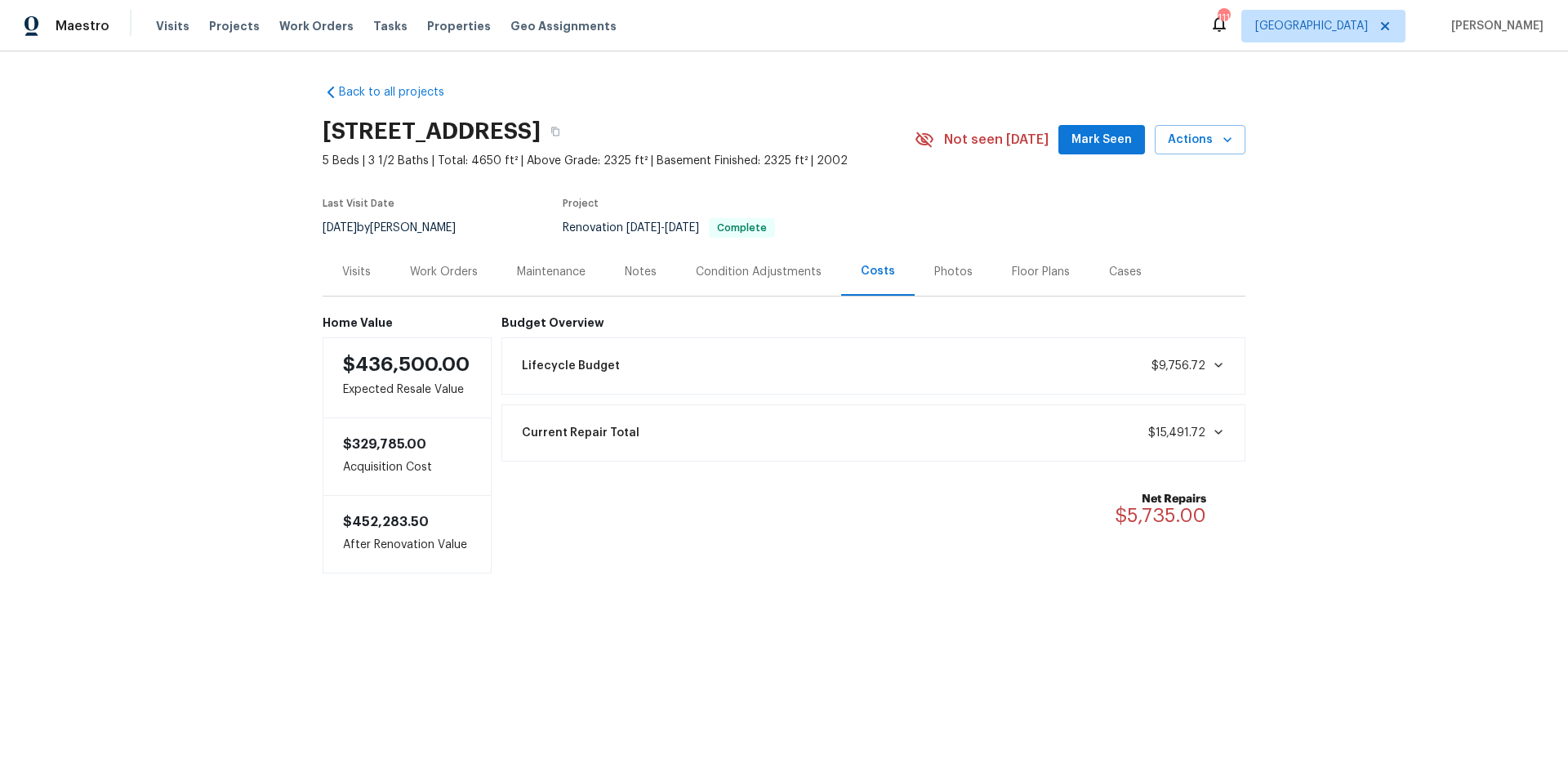
drag, startPoint x: 778, startPoint y: 273, endPoint x: 770, endPoint y: 276, distance: 8.5
click at [778, 273] on div "Condition Adjustments" at bounding box center [758, 272] width 126 height 16
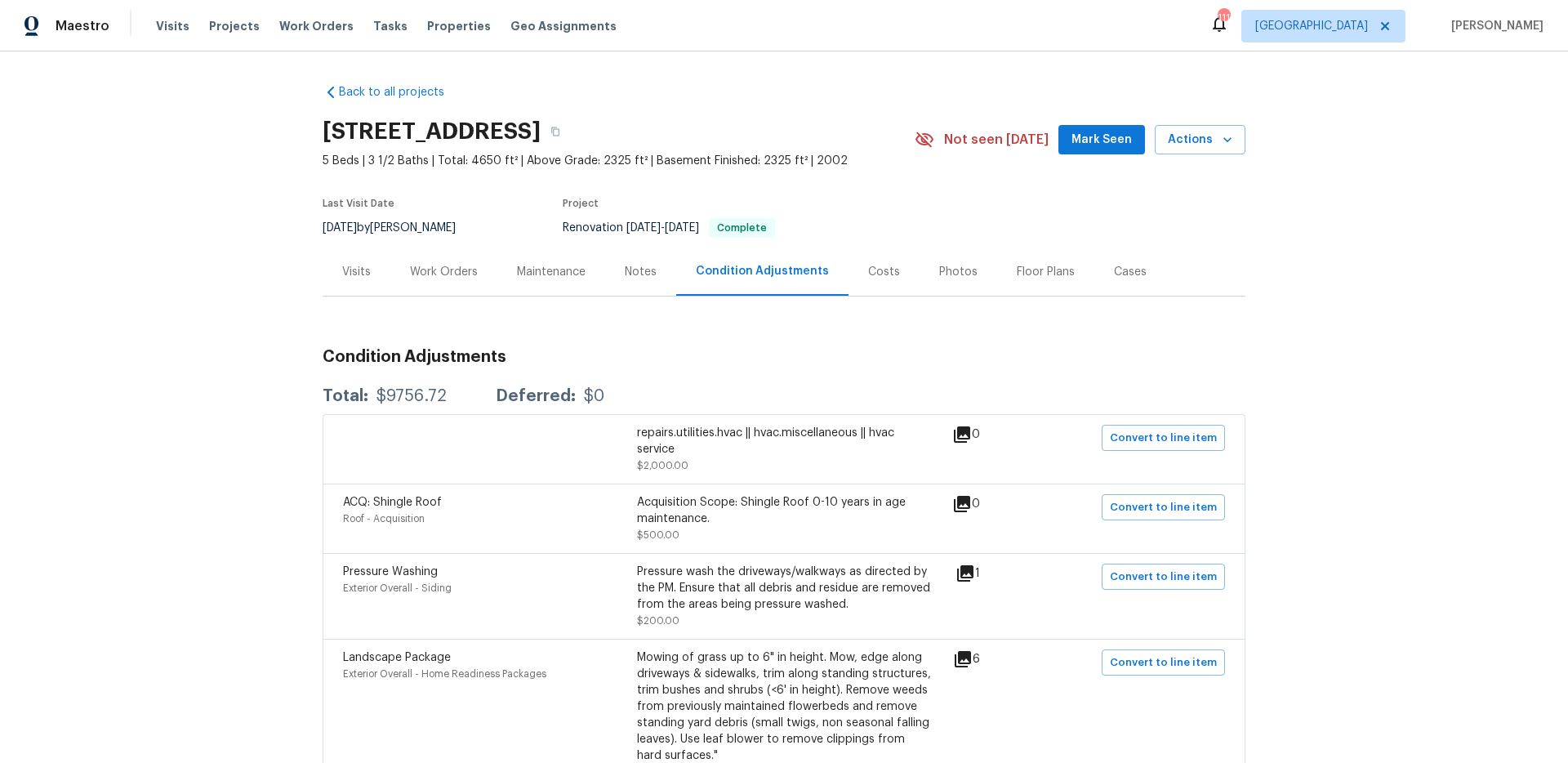
drag, startPoint x: 651, startPoint y: 277, endPoint x: 610, endPoint y: 278, distance: 41.0
click at [650, 277] on div "Notes" at bounding box center [640, 272] width 32 height 16
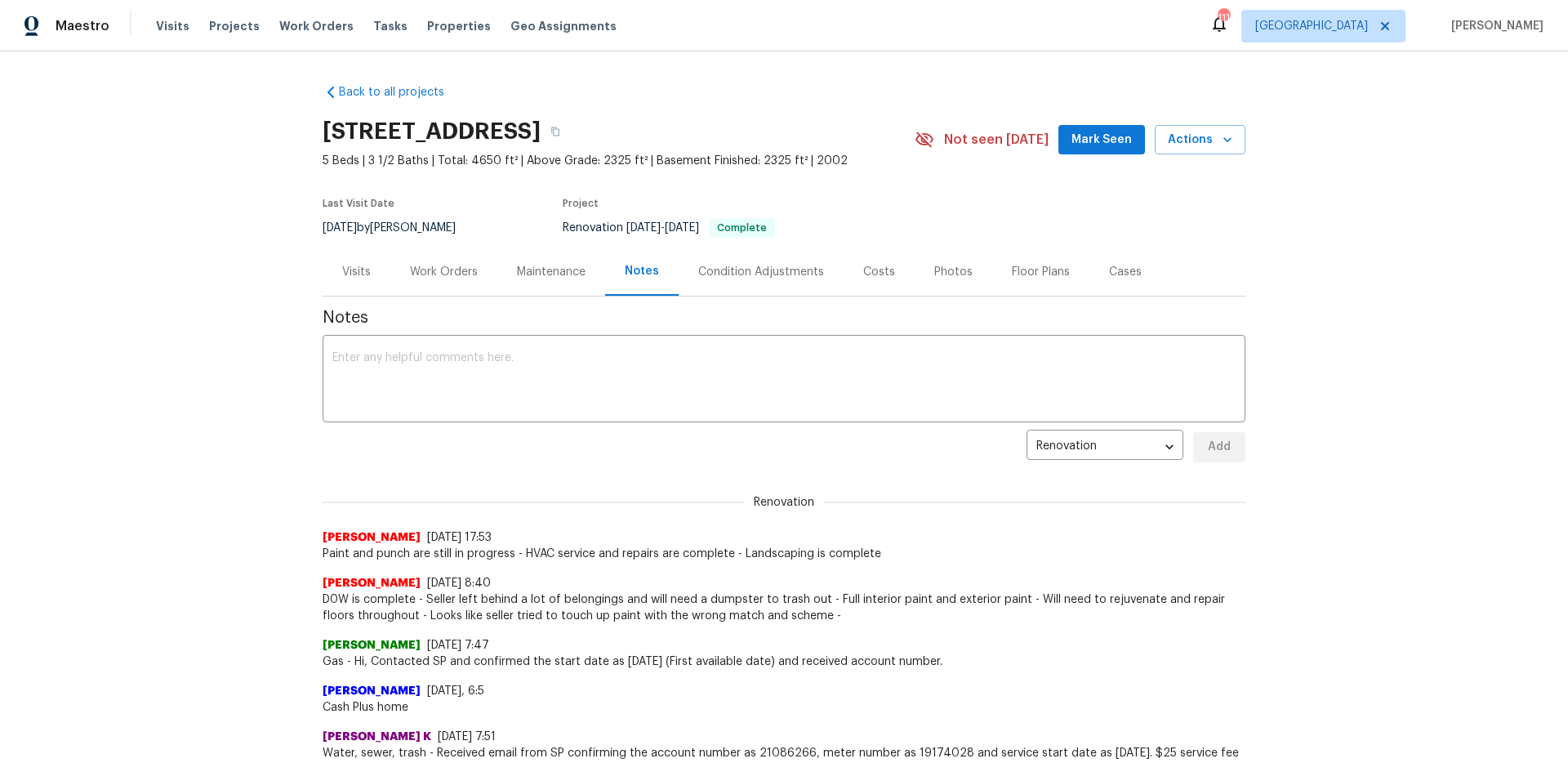
click at [560, 278] on div "Maintenance" at bounding box center [551, 272] width 68 height 16
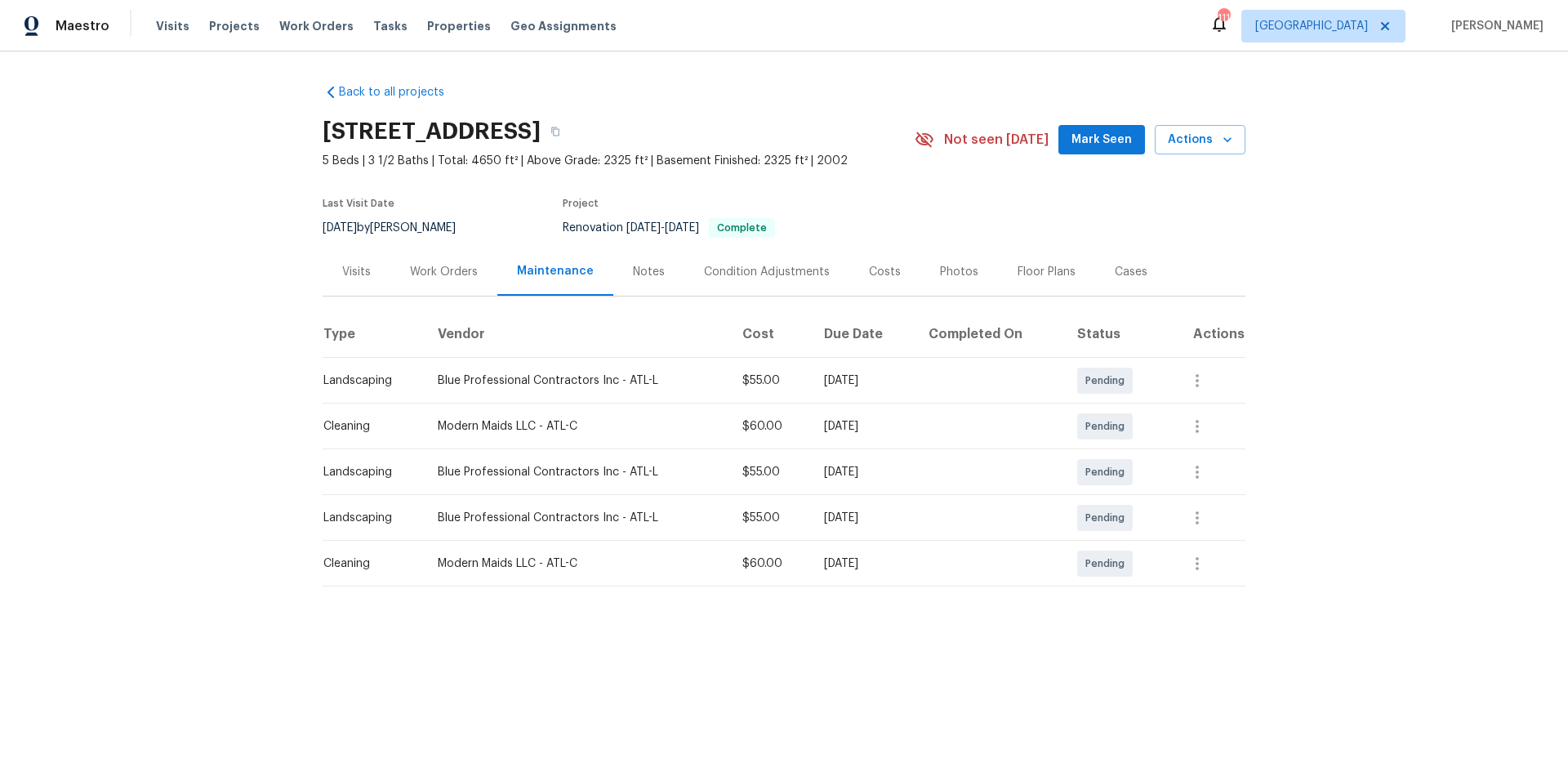
click at [466, 287] on div "Work Orders" at bounding box center [443, 272] width 107 height 48
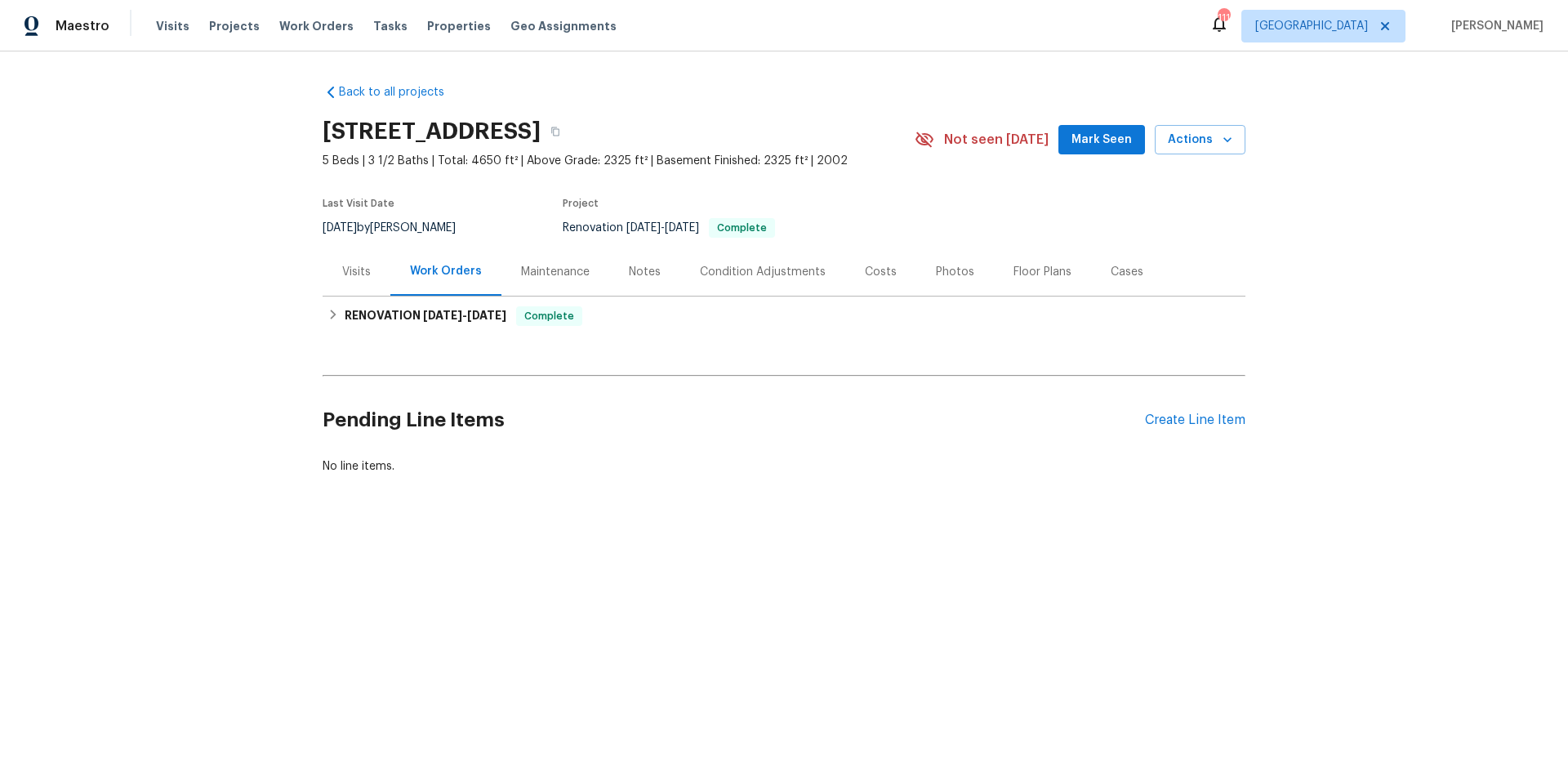
click at [361, 270] on div "Visits" at bounding box center [356, 272] width 28 height 16
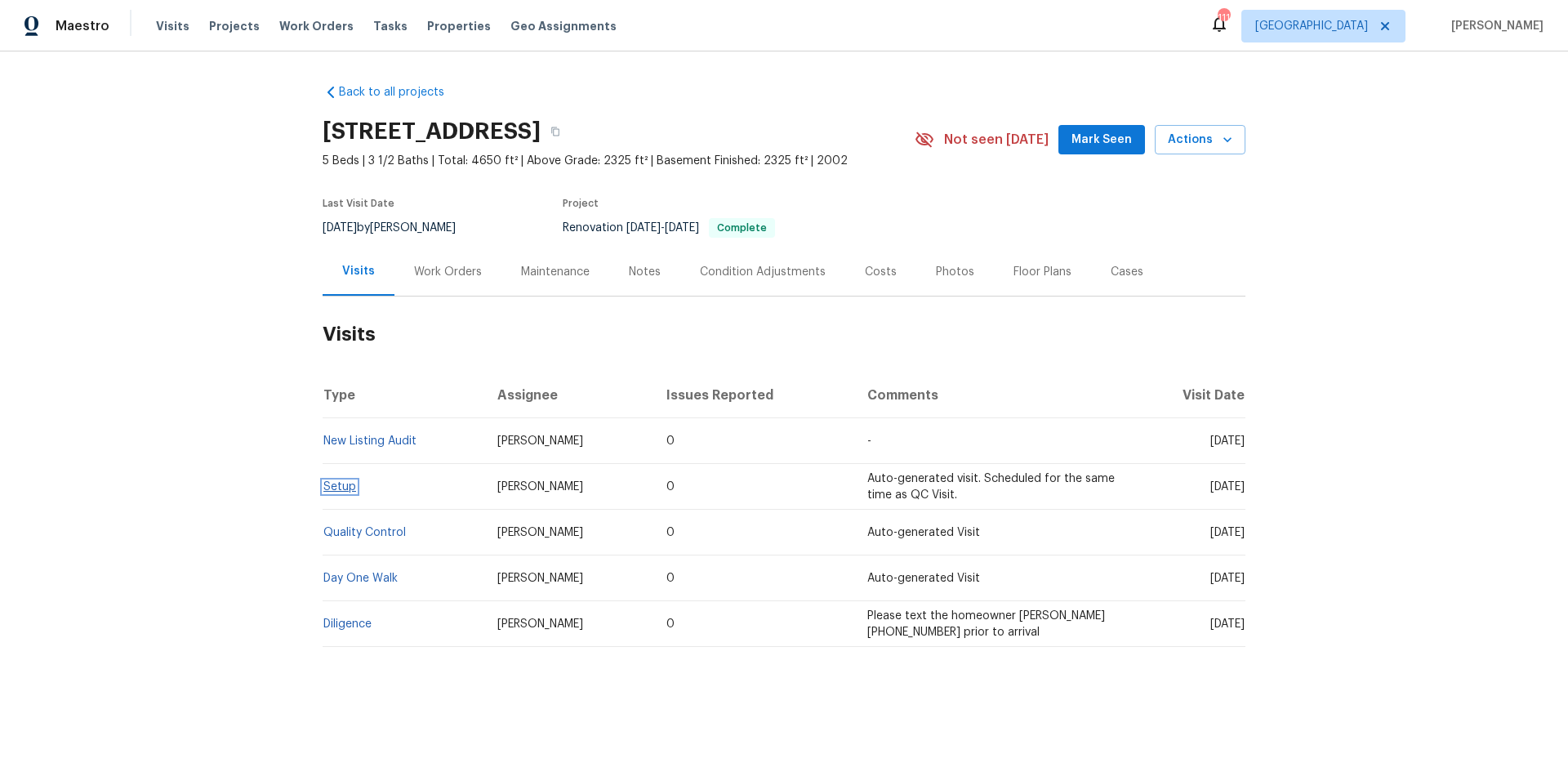
click at [343, 486] on link "Setup" at bounding box center [340, 486] width 32 height 11
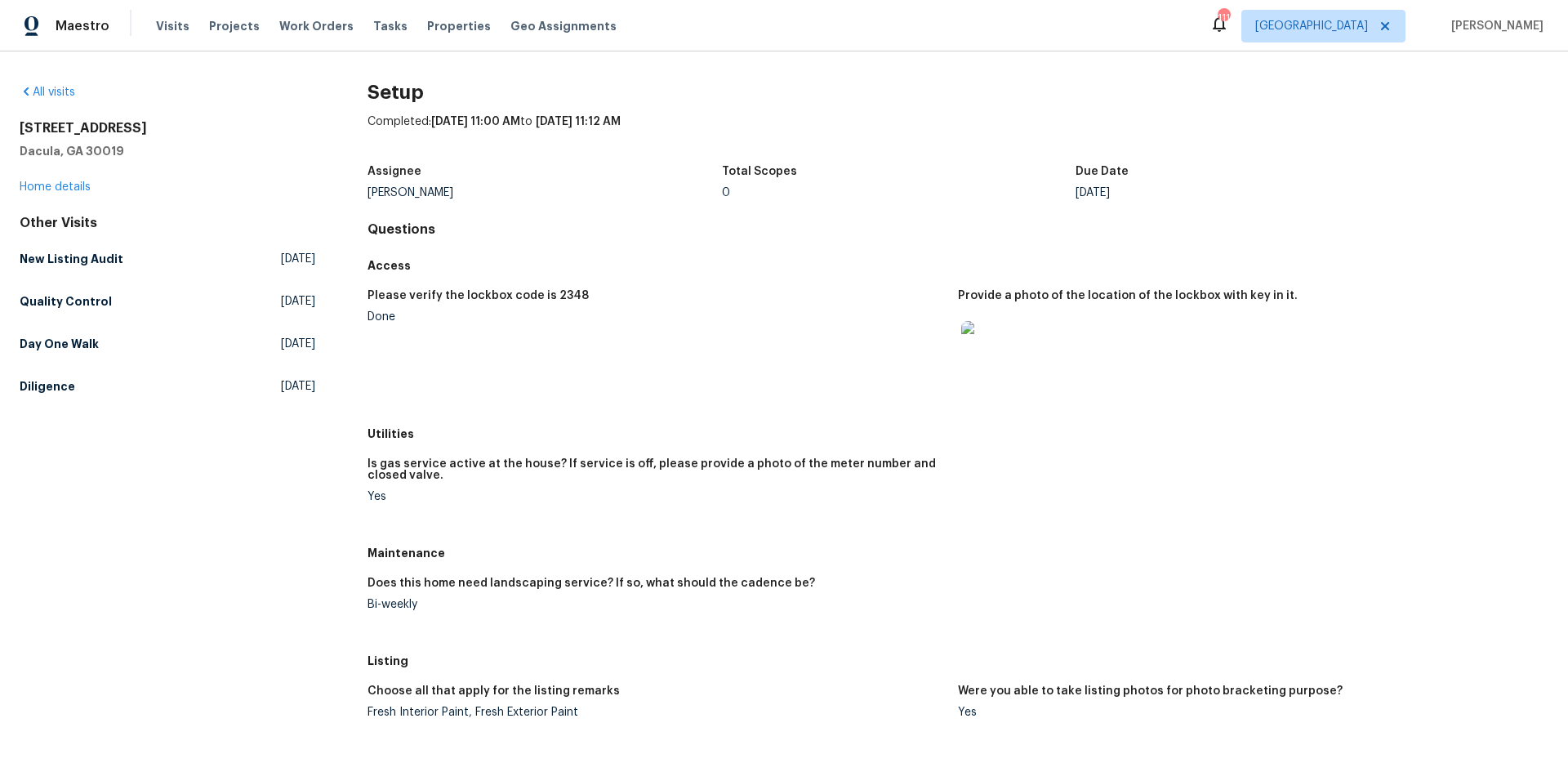
click at [993, 343] on img at bounding box center [986, 347] width 52 height 52
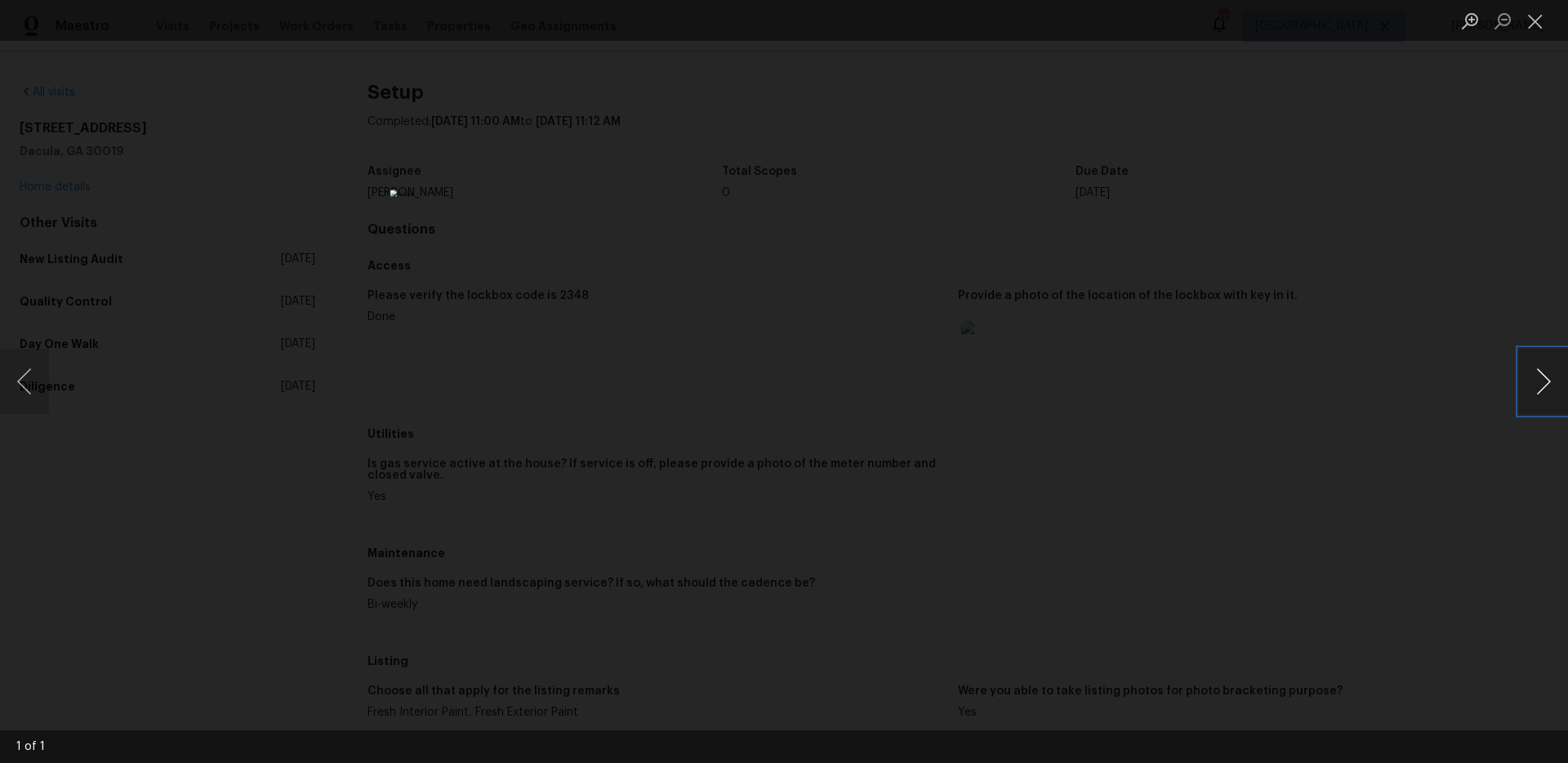
click at [1550, 390] on button "Next image" at bounding box center [1542, 381] width 49 height 65
click at [1540, 384] on button "Next image" at bounding box center [1542, 381] width 49 height 65
drag, startPoint x: 1538, startPoint y: 371, endPoint x: 1386, endPoint y: 353, distance: 153.1
click at [1537, 371] on button "Next image" at bounding box center [1542, 381] width 49 height 65
click at [1226, 347] on div "Lightbox" at bounding box center [784, 381] width 1568 height 763
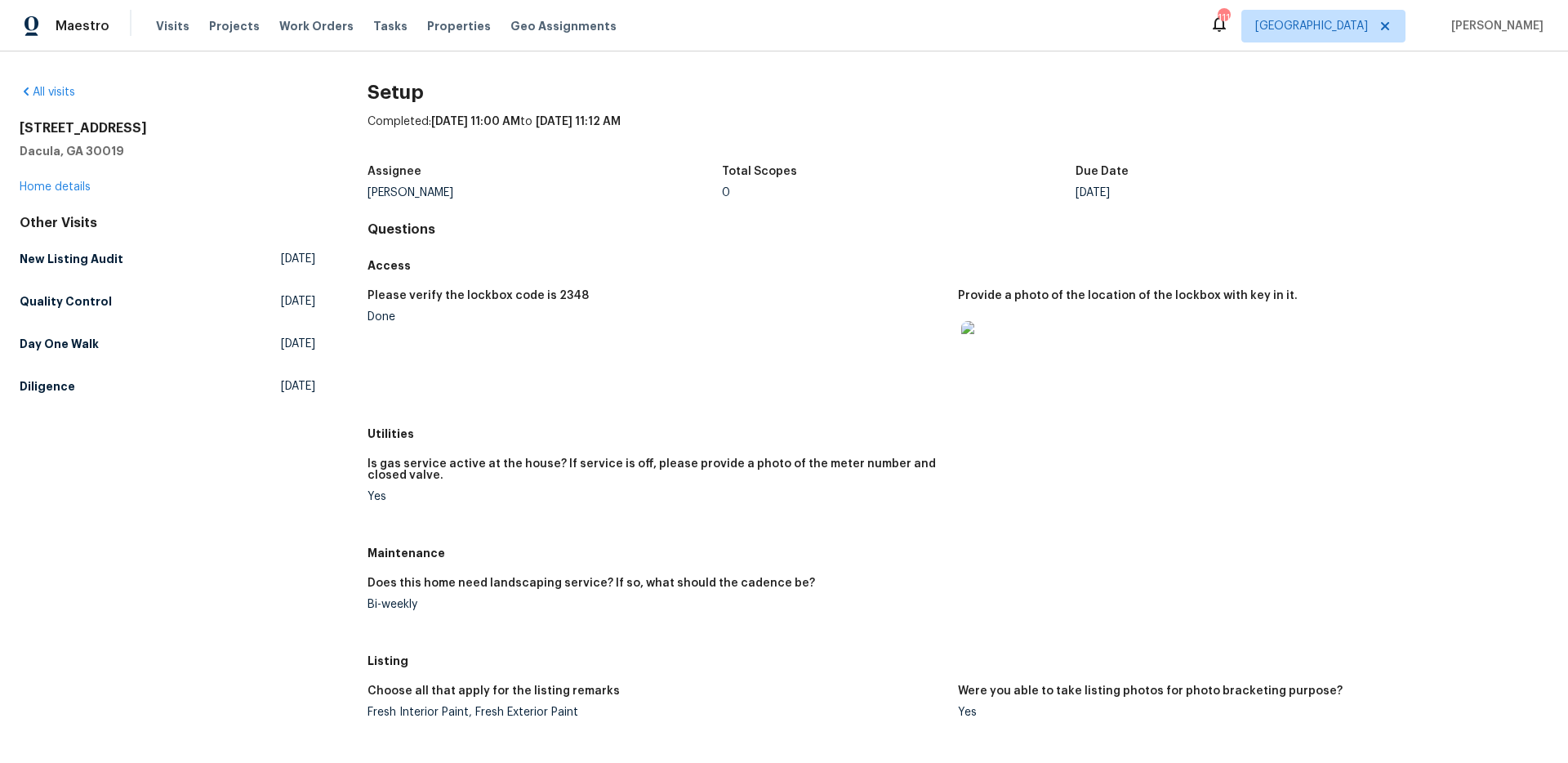
click at [1307, 373] on div at bounding box center [1247, 347] width 577 height 72
